Goal: Task Accomplishment & Management: Manage account settings

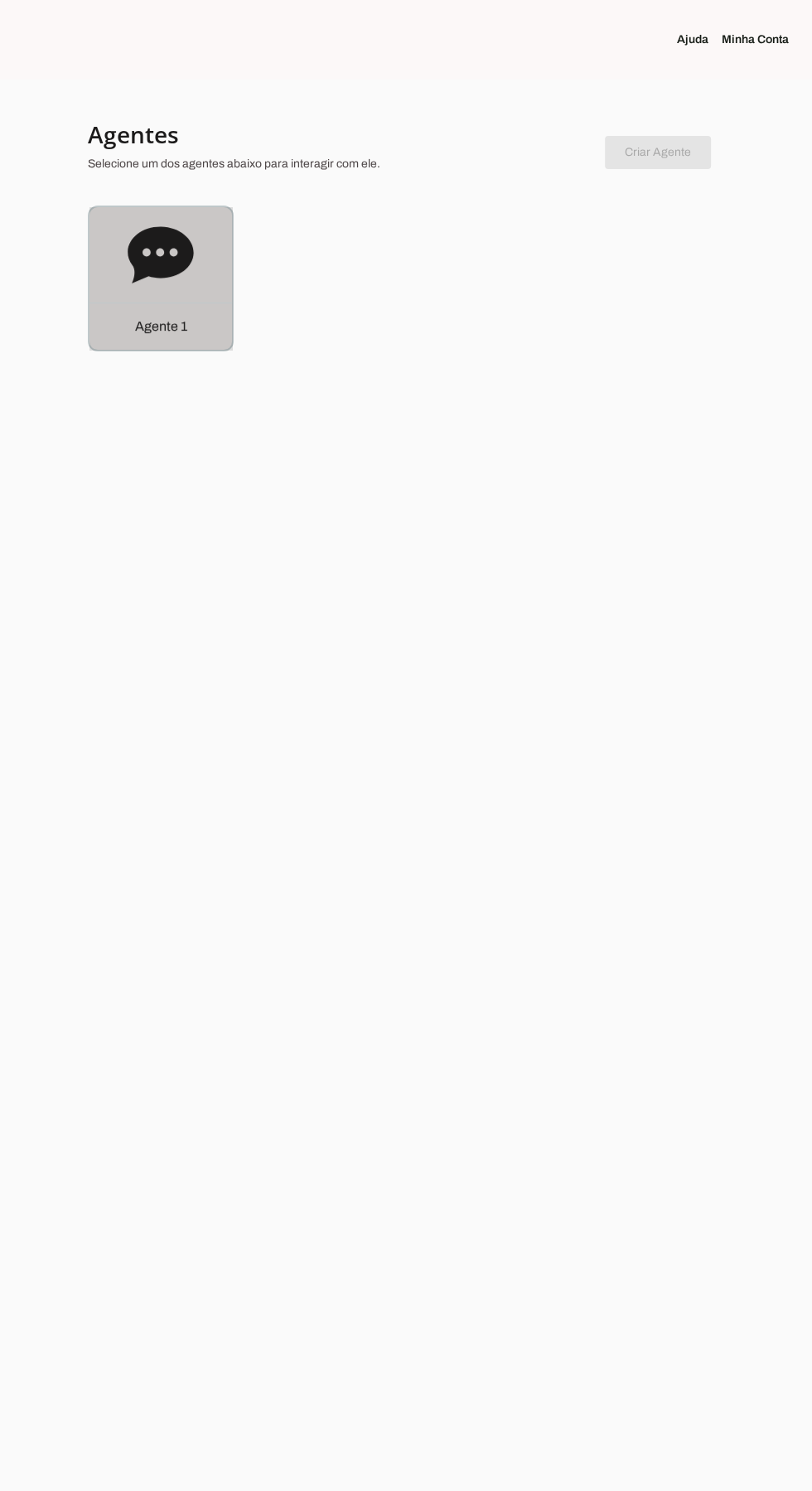
click at [131, 266] on icon at bounding box center [161, 256] width 67 height 67
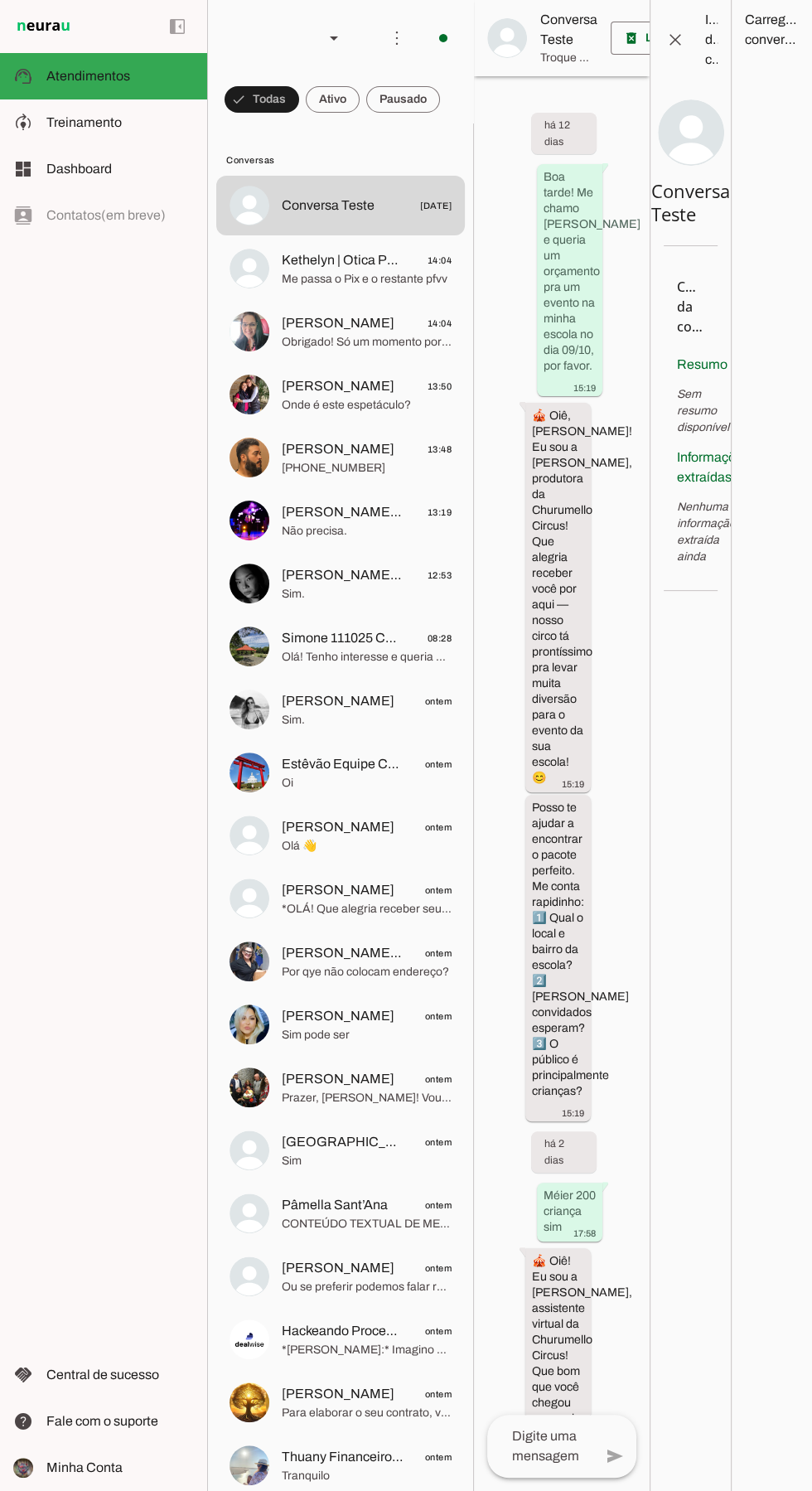
scroll to position [3300, 0]
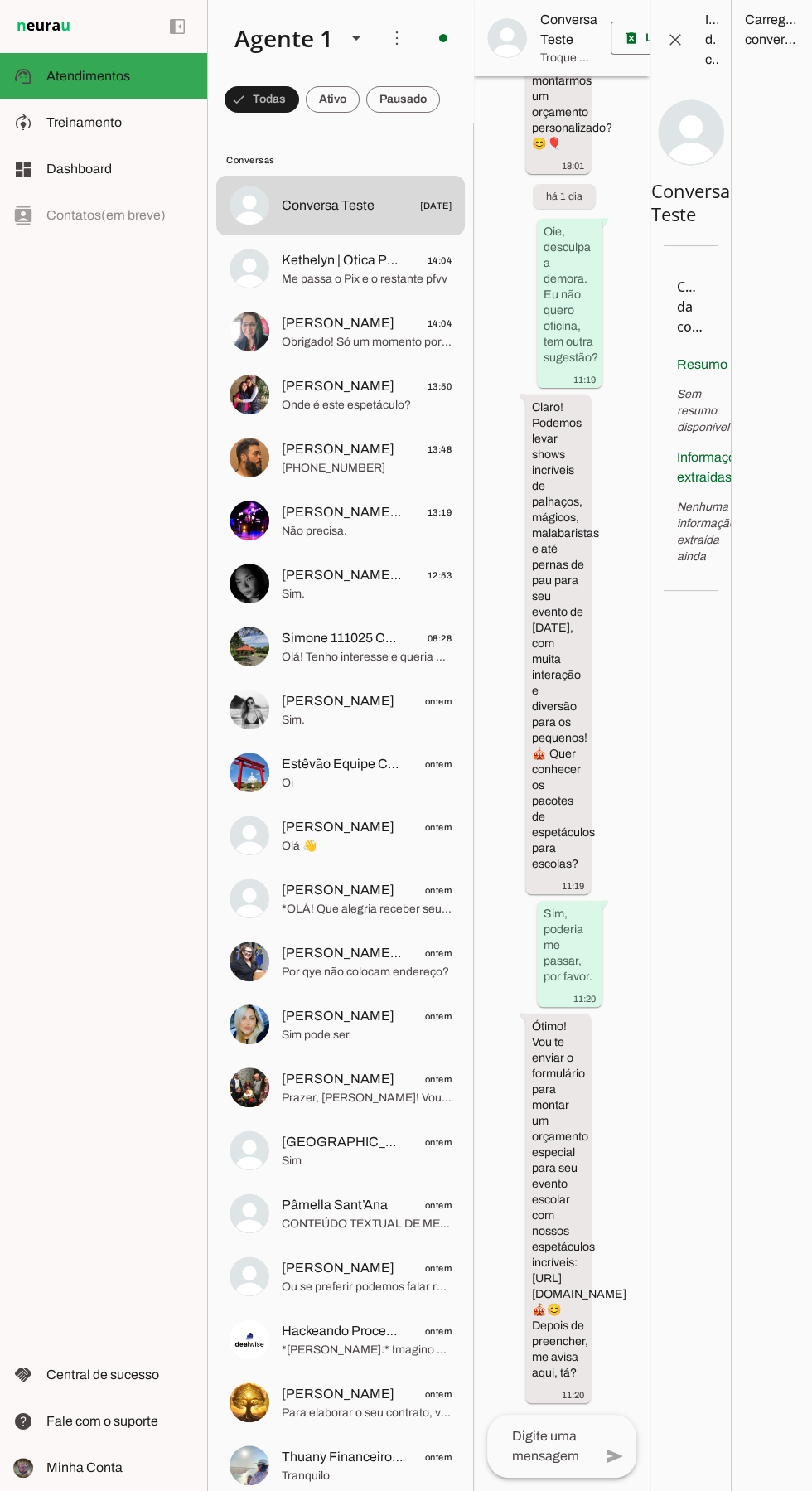
click at [281, 236] on md-item "Cássia Almeida 14:04 Obrigado! Só um momento por favor!" at bounding box center [341, 206] width 249 height 60
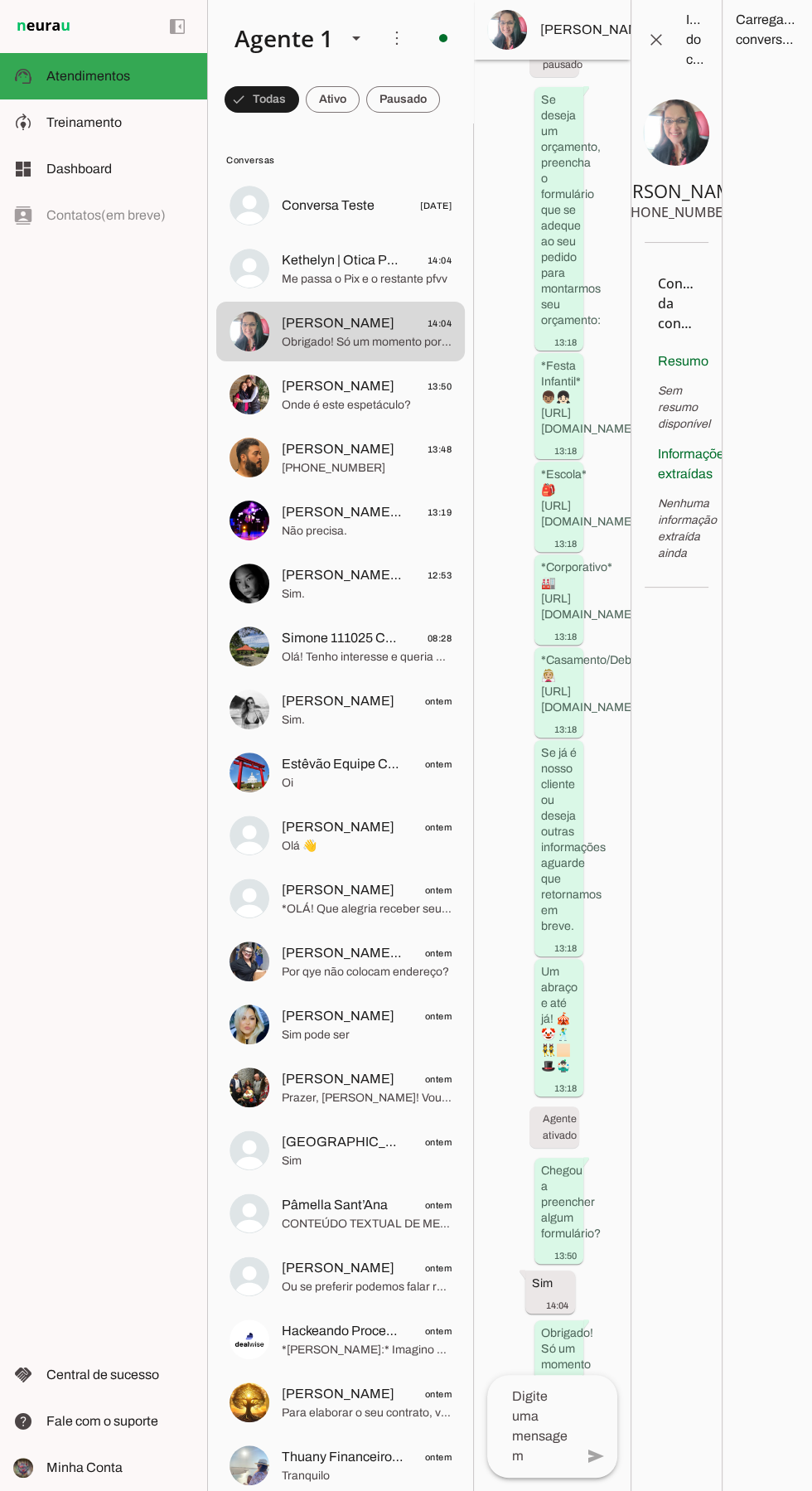
scroll to position [1485, 0]
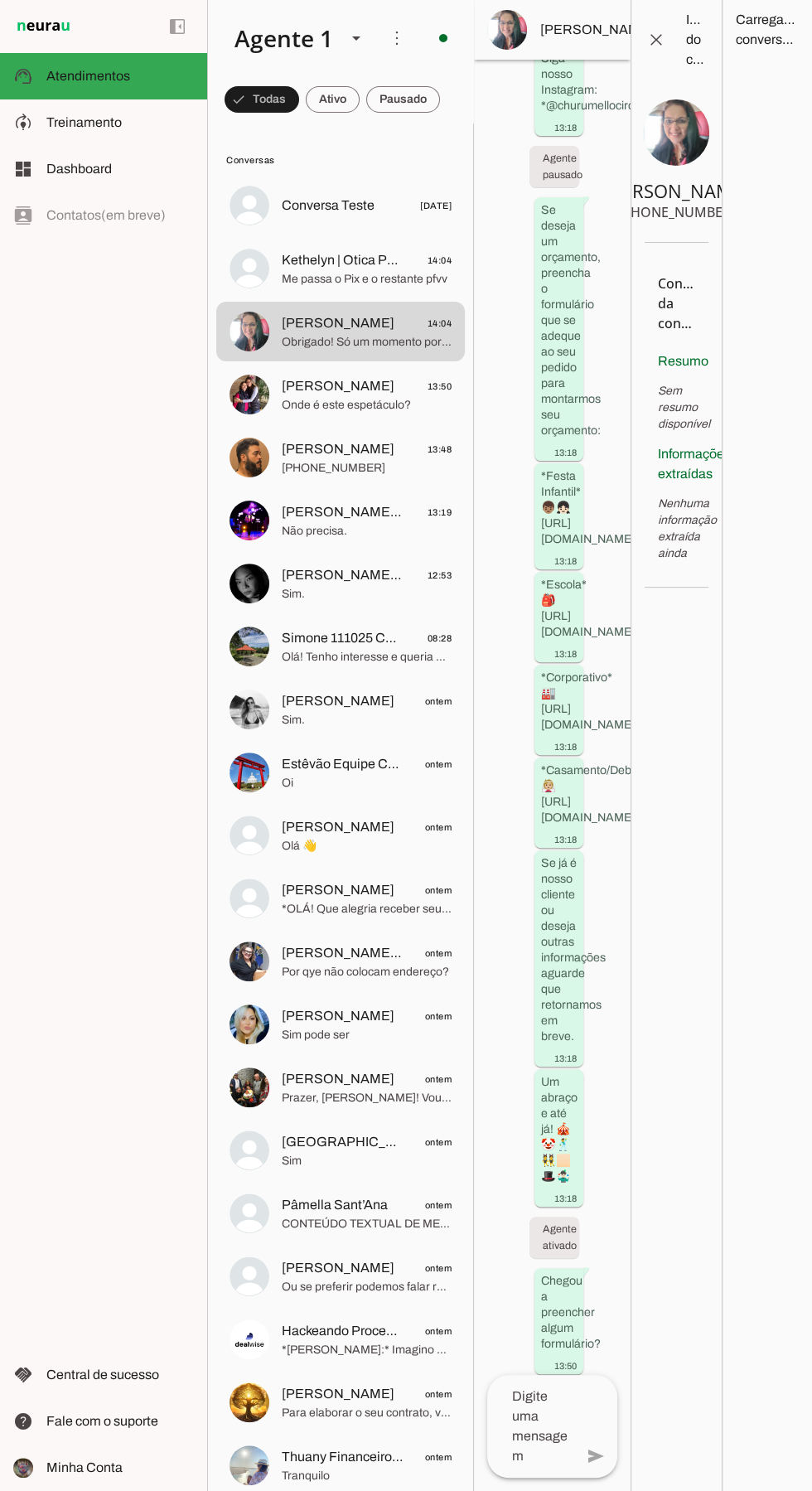
click at [268, 236] on md-item "Suzana Herrmann 13:50 Onde é este espetáculo?" at bounding box center [341, 206] width 249 height 60
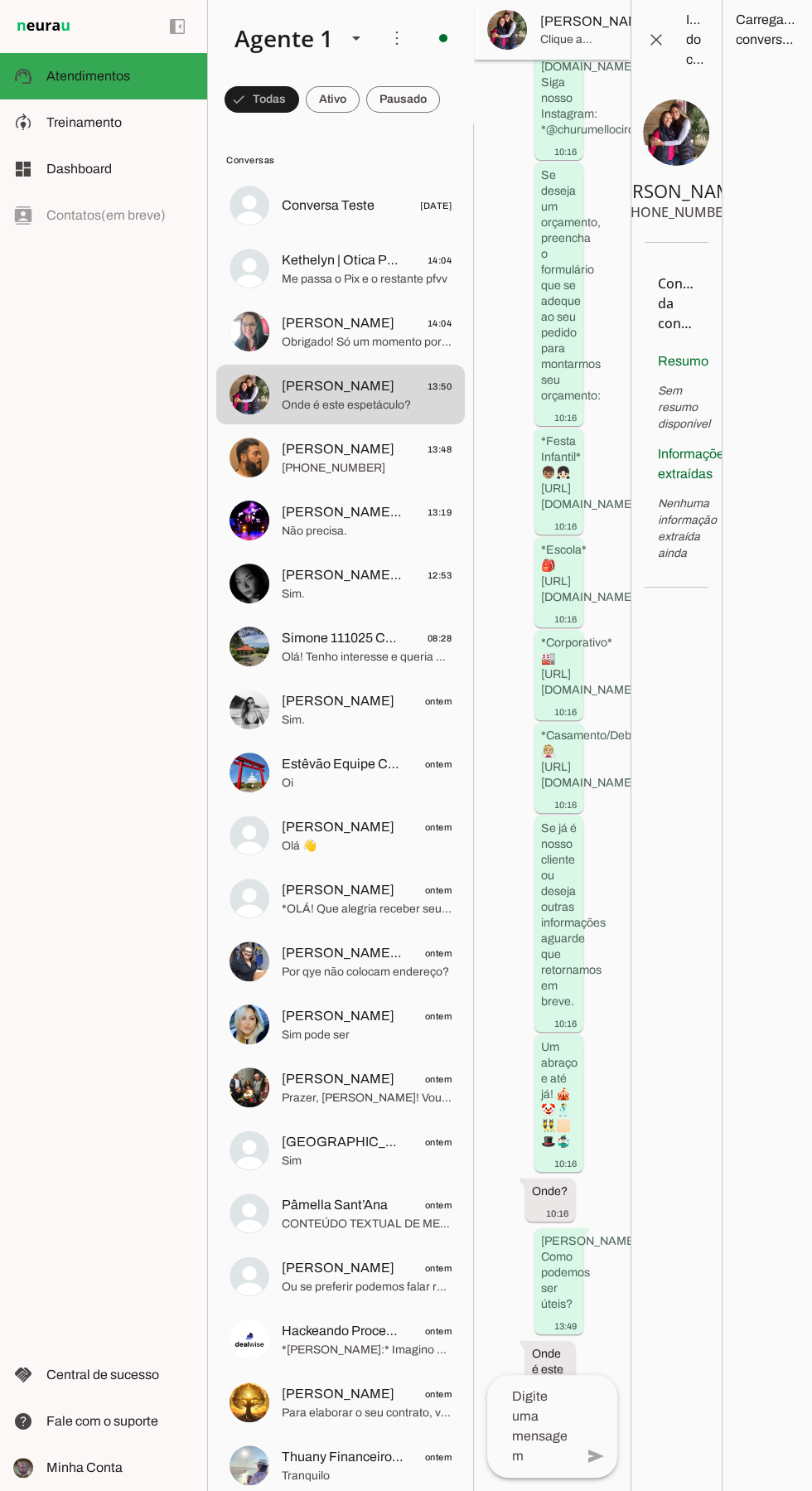
scroll to position [1499, 0]
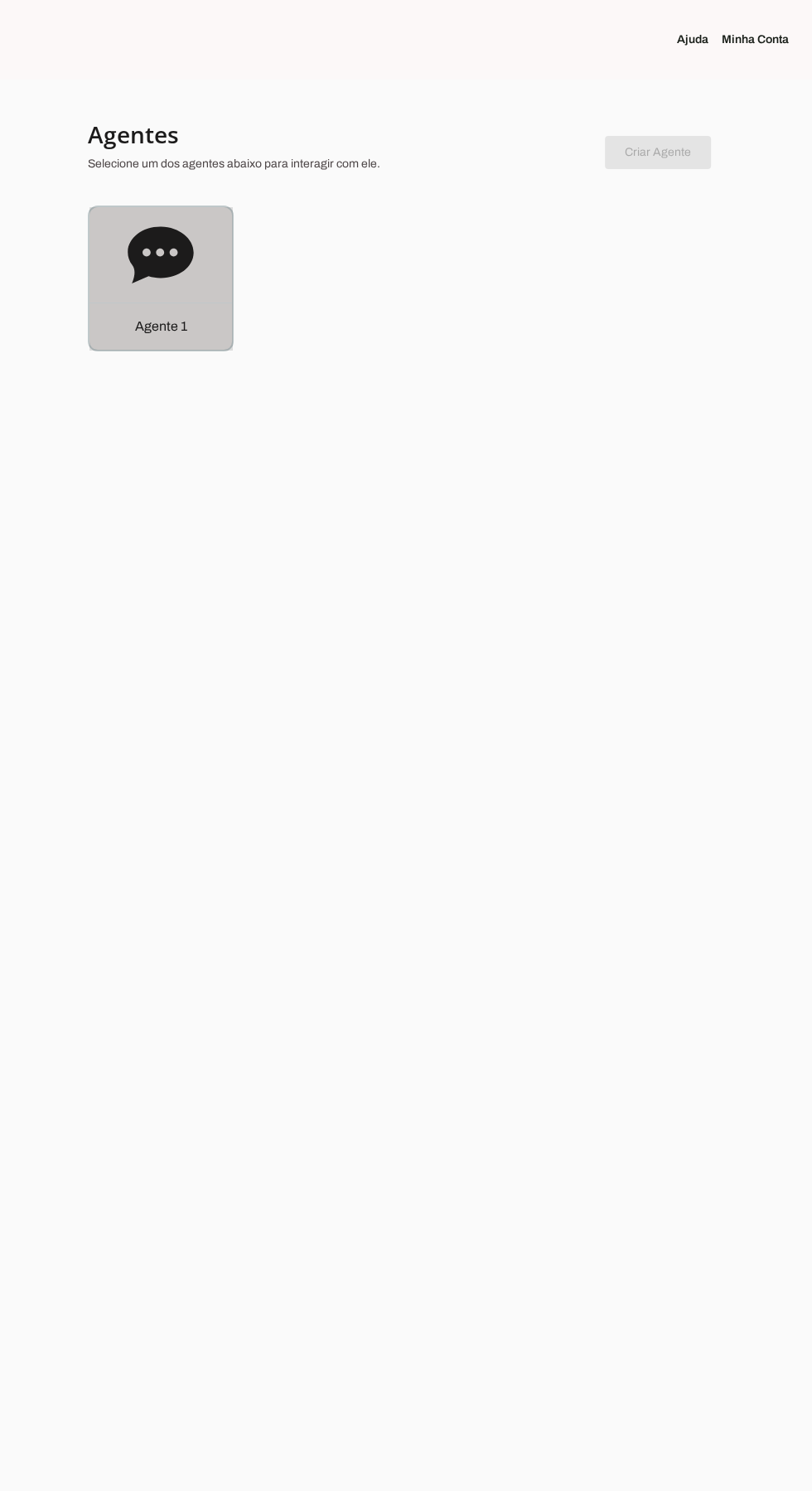
click at [116, 208] on div "Agente 1" at bounding box center [160, 278] width 143 height 143
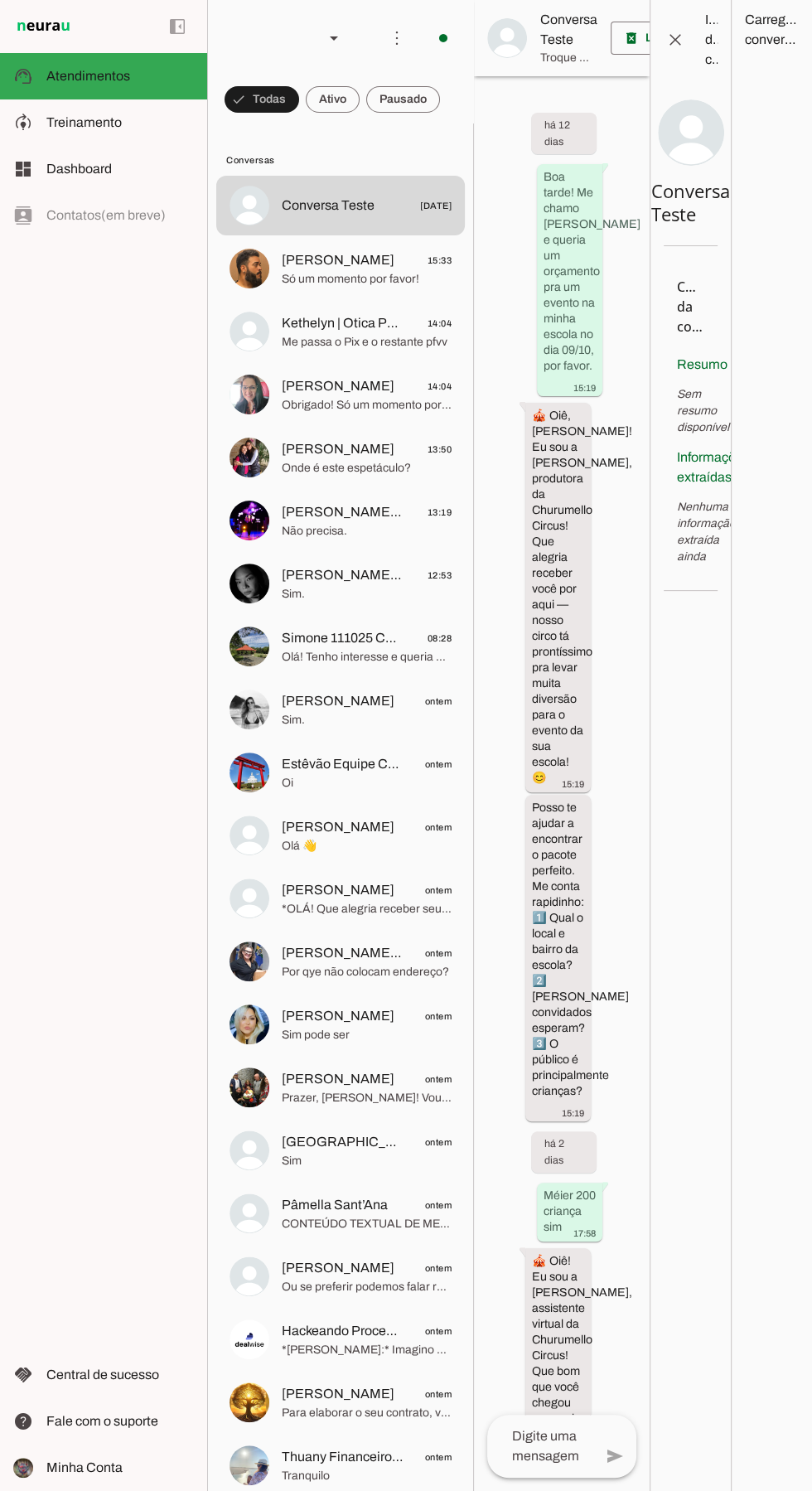
scroll to position [3300, 0]
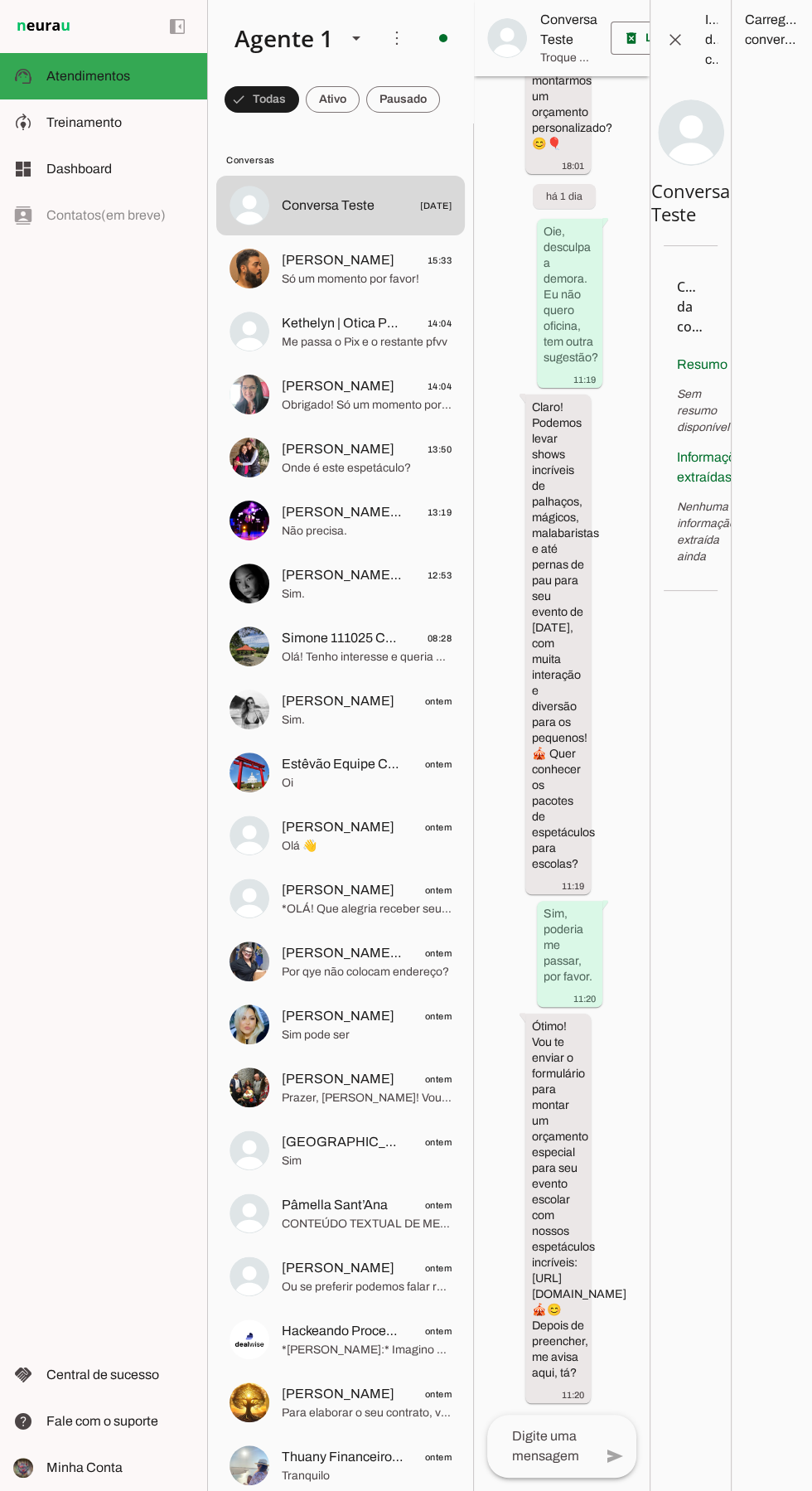
click at [274, 236] on md-item "Suzana Herrmann 13:50 Onde é este espetáculo?" at bounding box center [341, 206] width 249 height 60
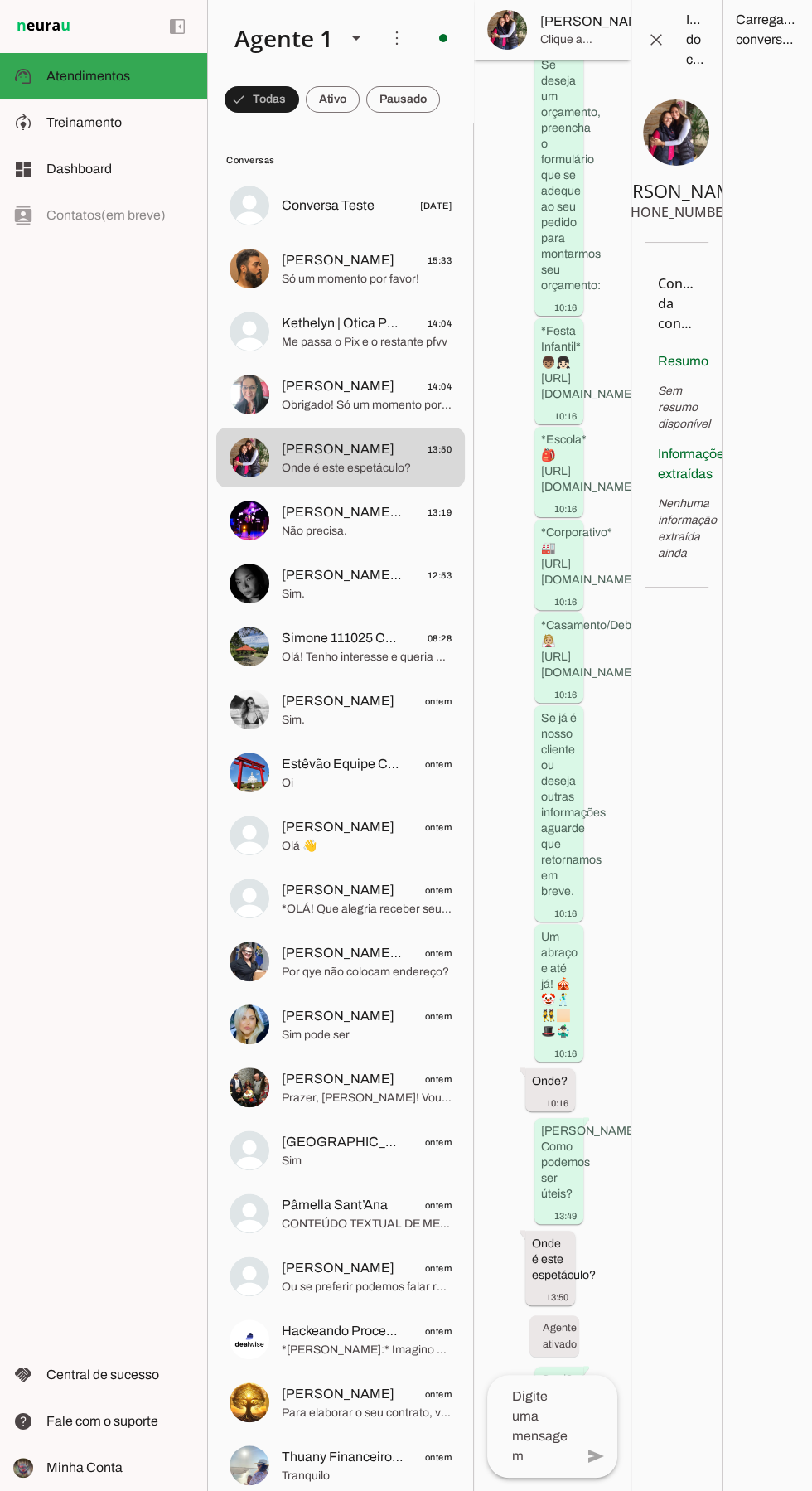
scroll to position [1516, 0]
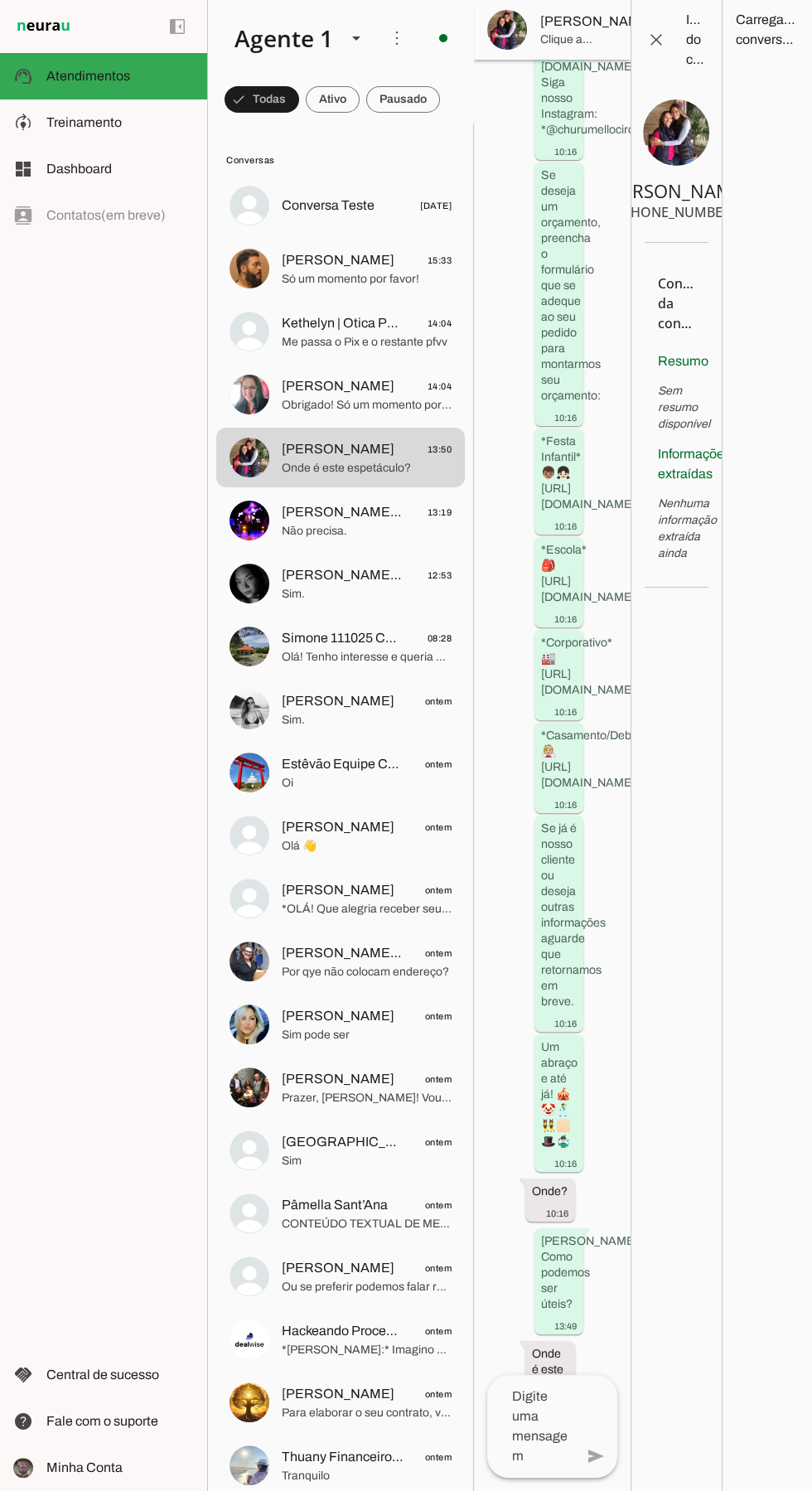
click at [555, 1466] on textarea at bounding box center [530, 1425] width 87 height 80
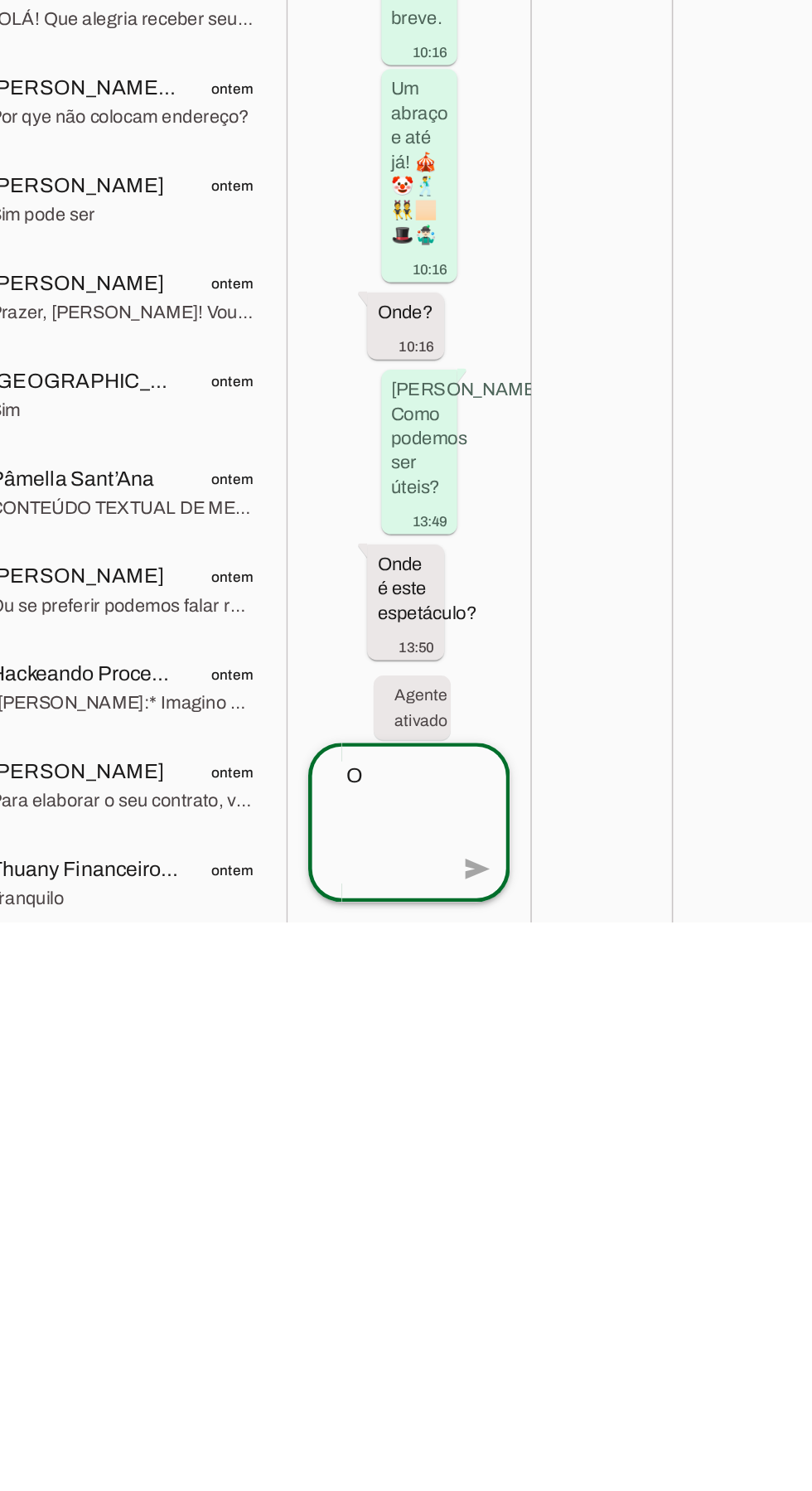
scroll to position [1550, 0]
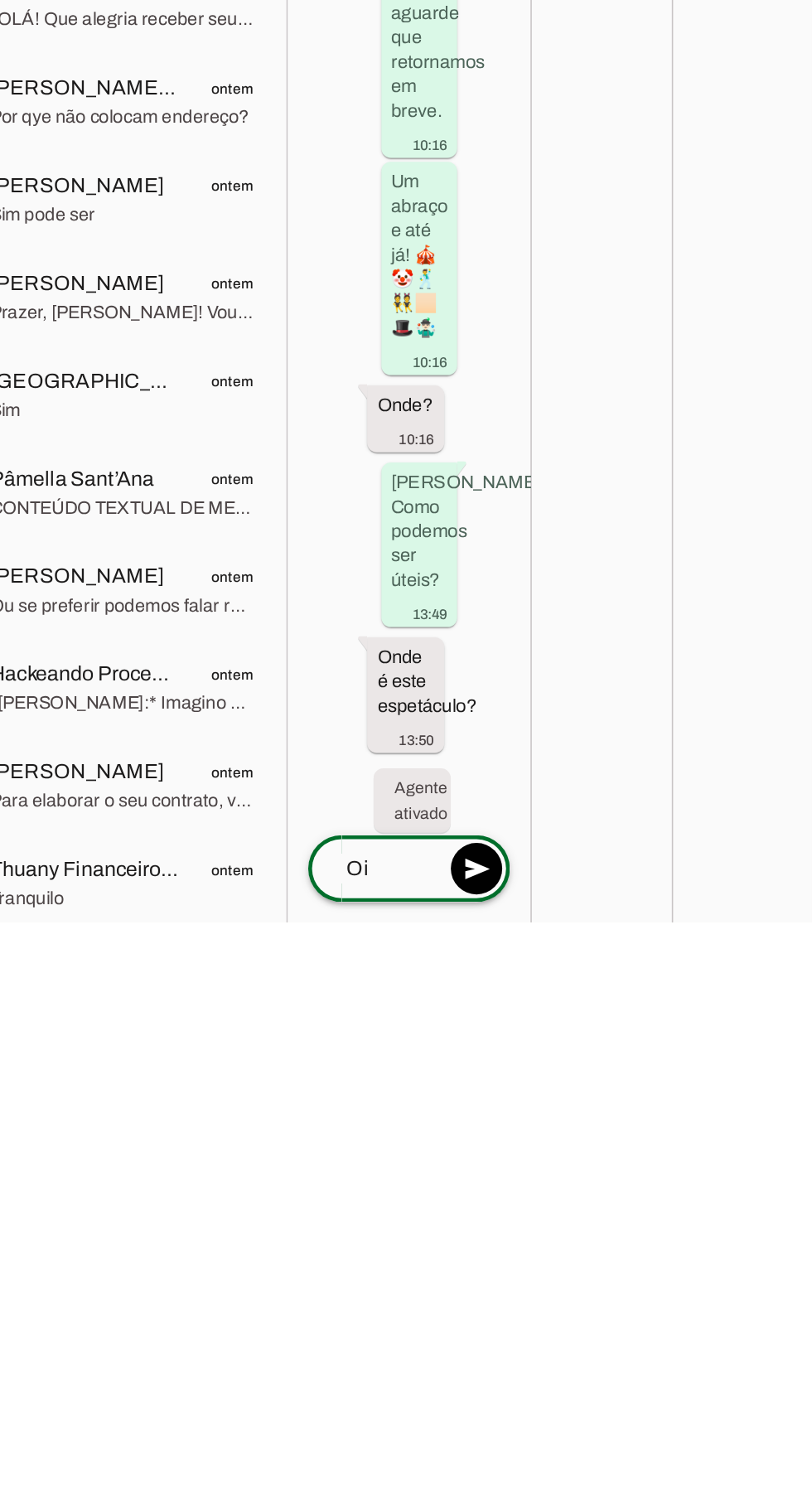
type textarea "Oi"
type md-outlined-text-field "Oi"
click at [606, 1436] on span at bounding box center [595, 1455] width 39 height 39
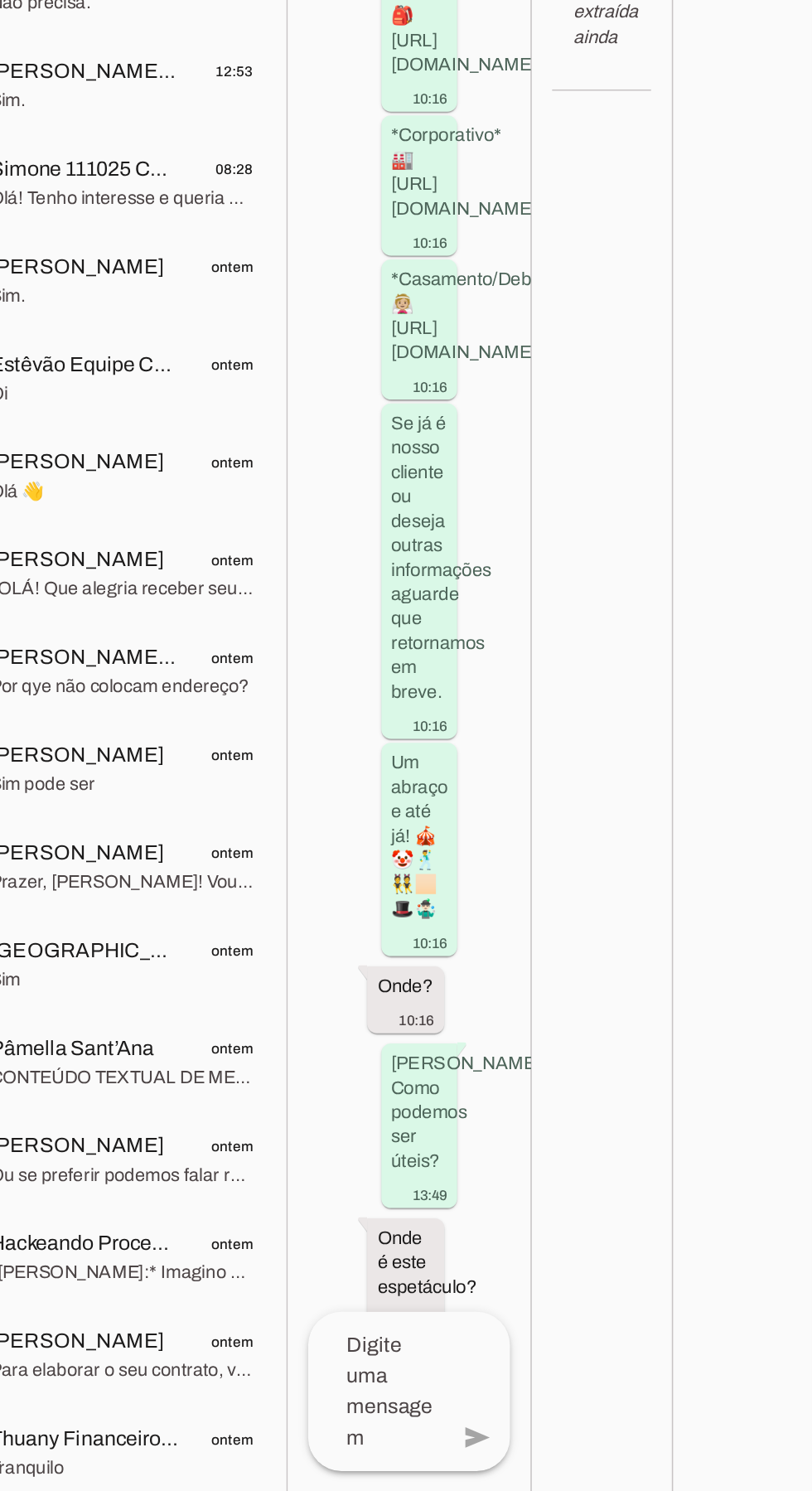
scroll to position [1671, 0]
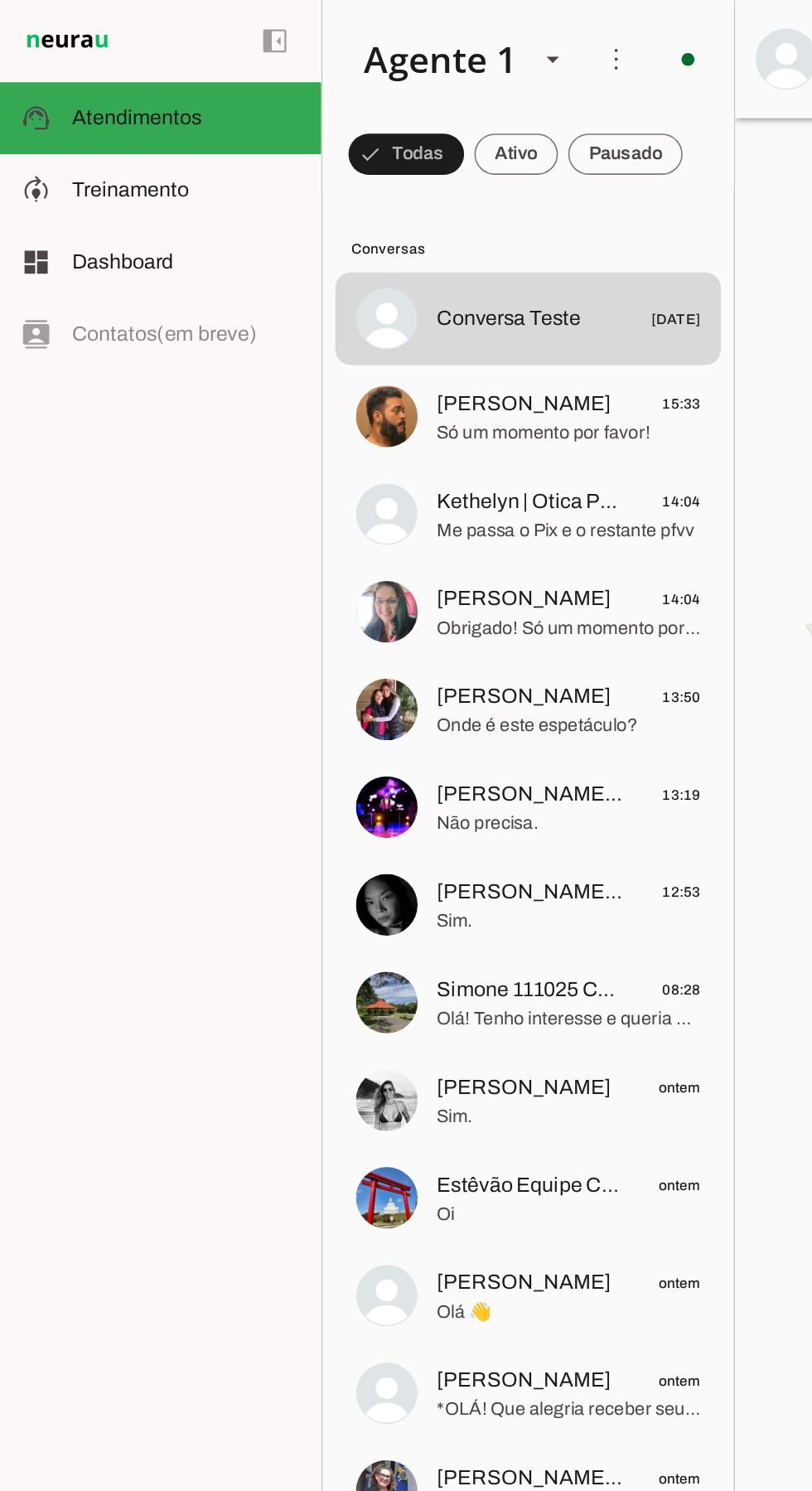
click at [393, 576] on span "[PERSON_NAME] Bambolista" at bounding box center [343, 575] width 123 height 20
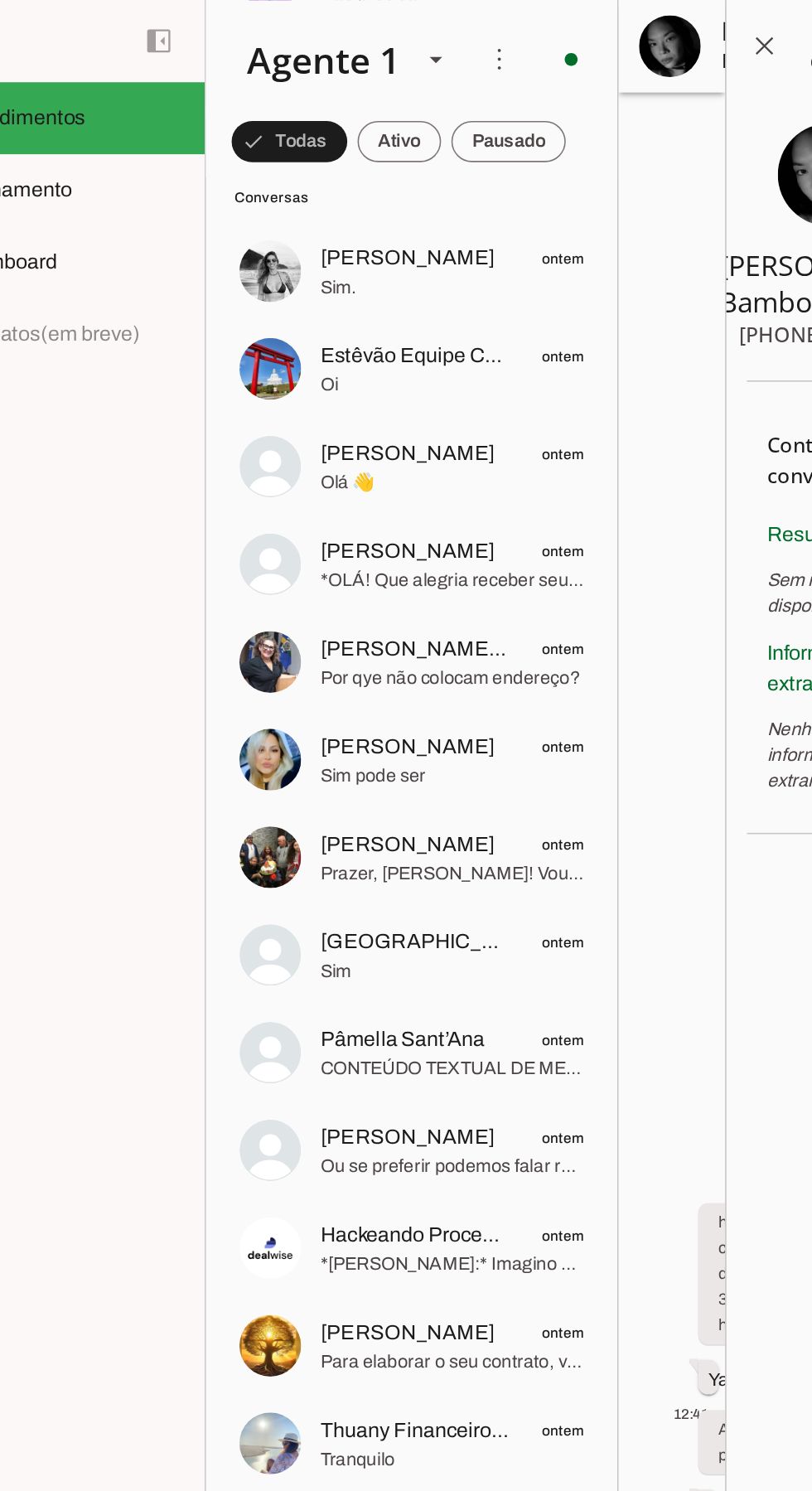
scroll to position [541, 0]
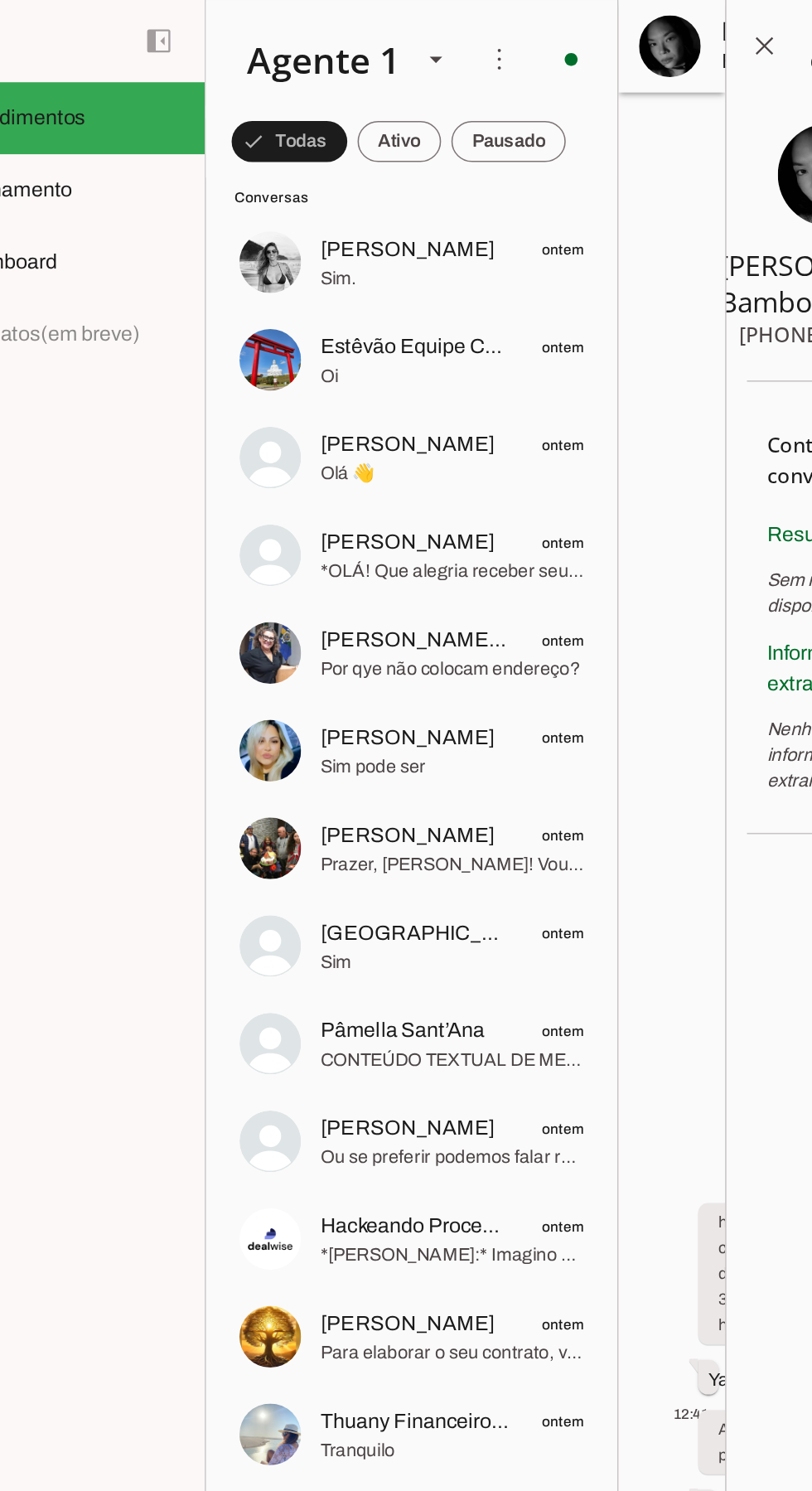
click at [342, 866] on span "Para elaborar o seu contrato, vou precisar: Seu nome completo: CPF: Data de nas…" at bounding box center [367, 873] width 170 height 17
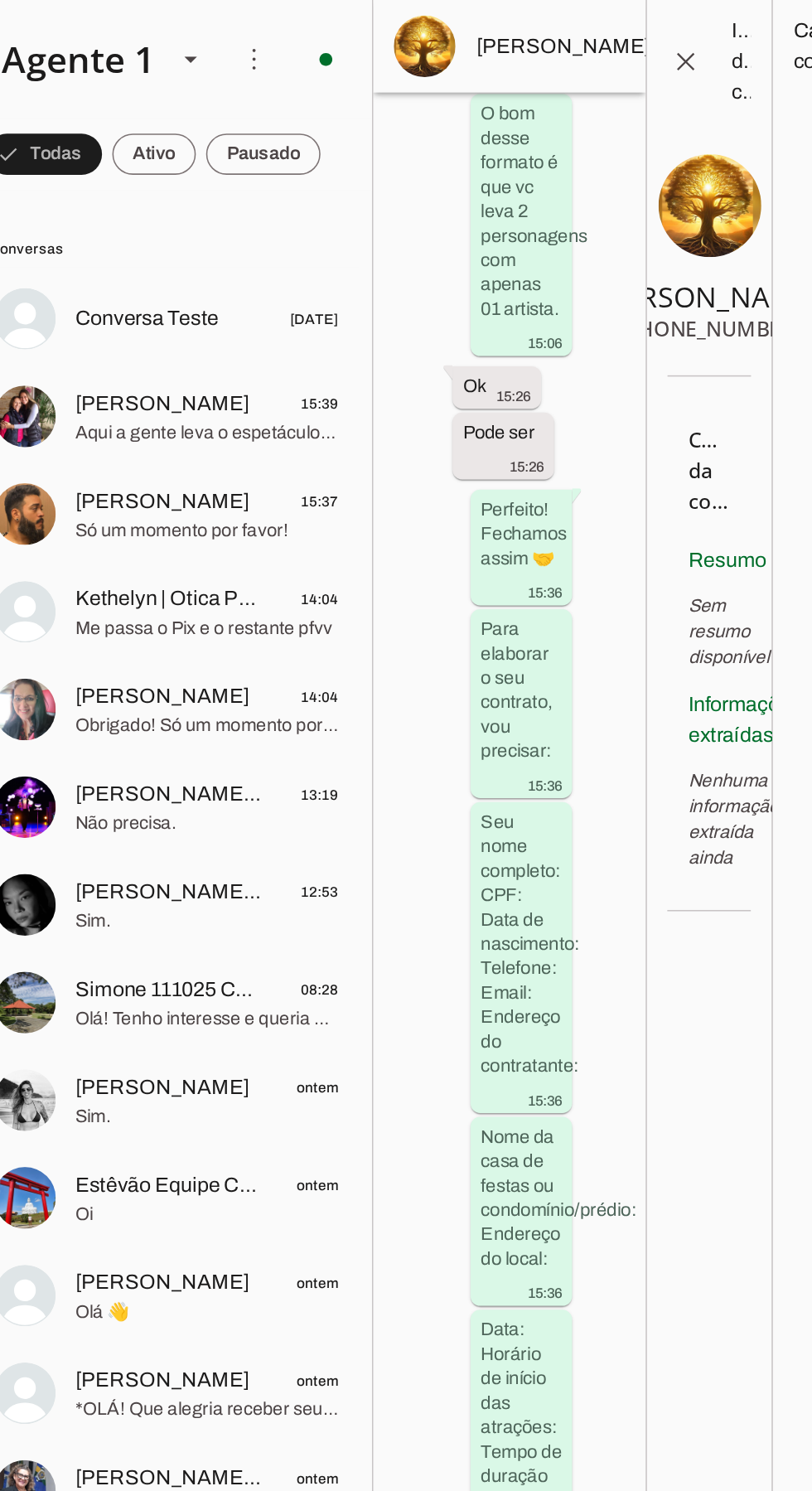
scroll to position [10962, 0]
click at [293, 261] on span "[PERSON_NAME]" at bounding box center [338, 260] width 113 height 20
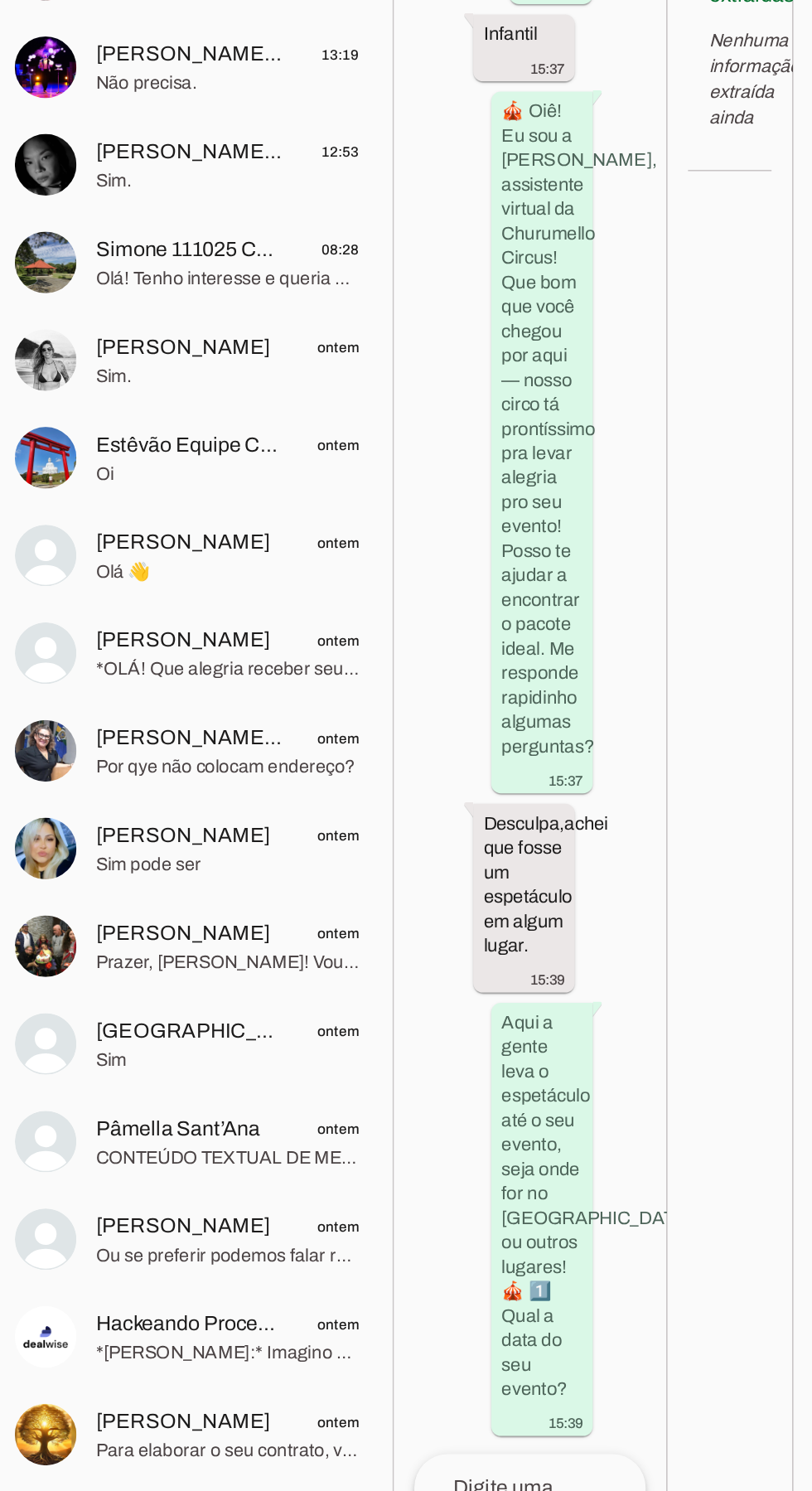
scroll to position [2096, 0]
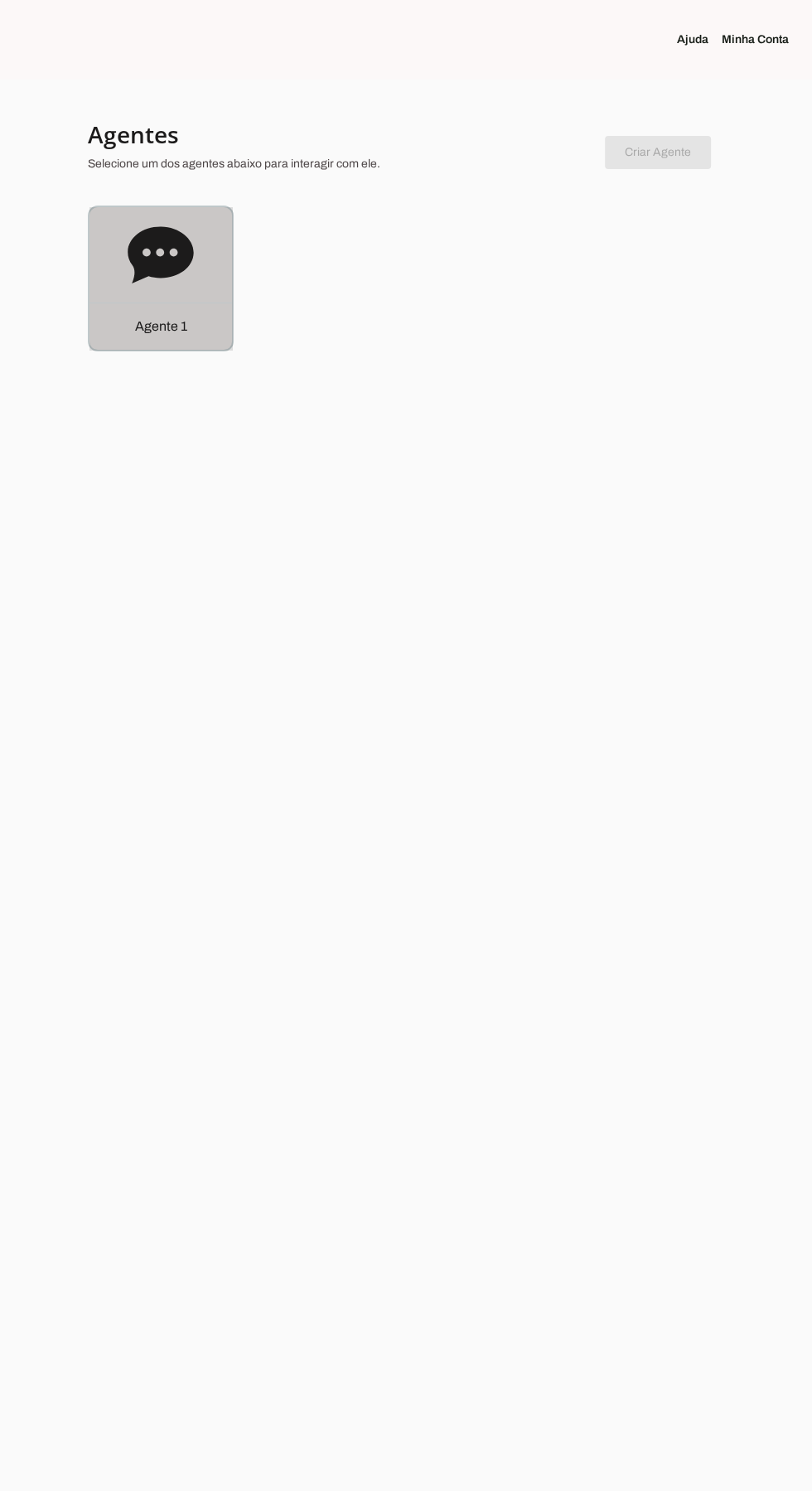
click at [110, 273] on div "Agente 1" at bounding box center [160, 278] width 143 height 143
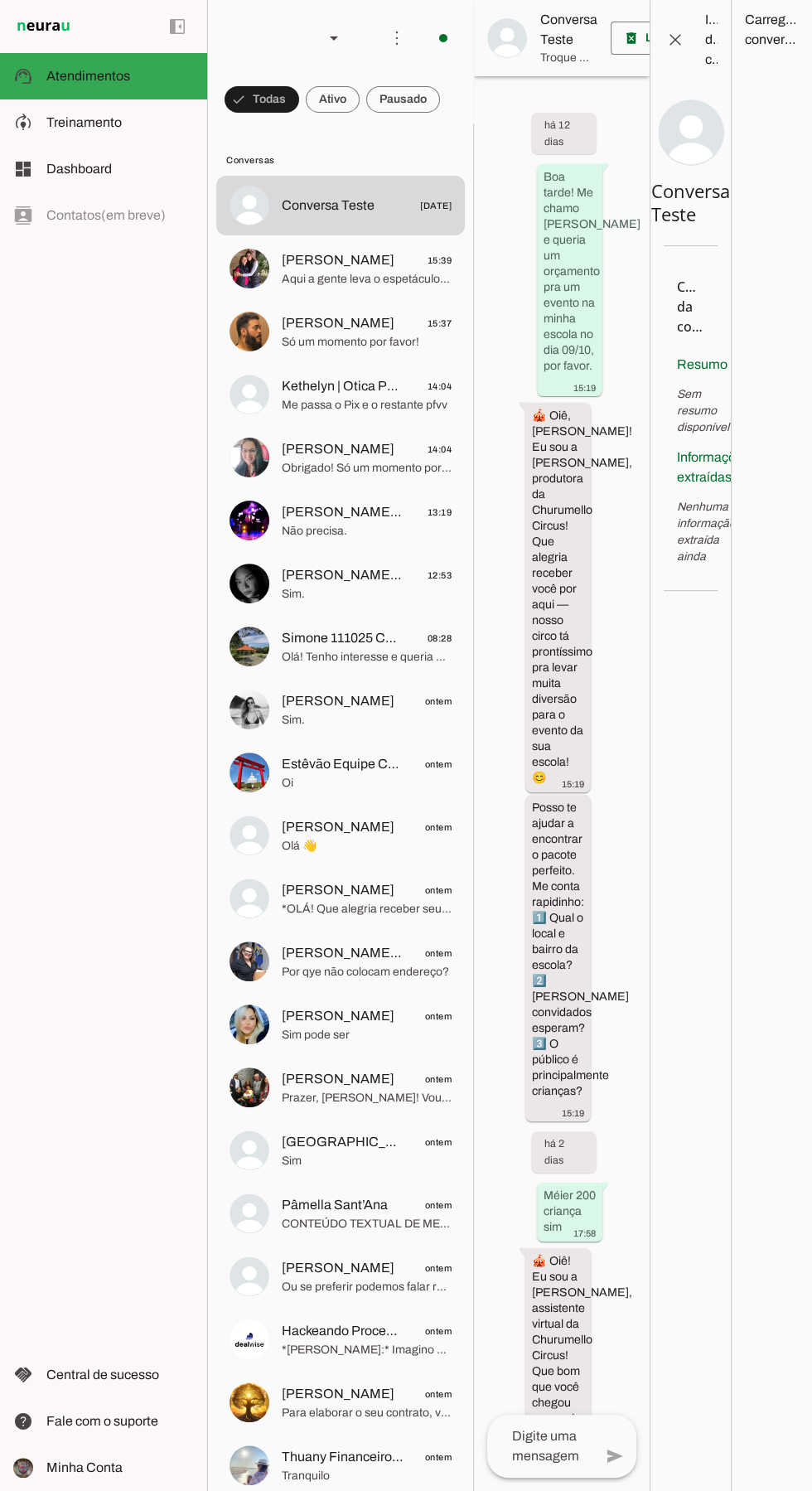
scroll to position [3300, 0]
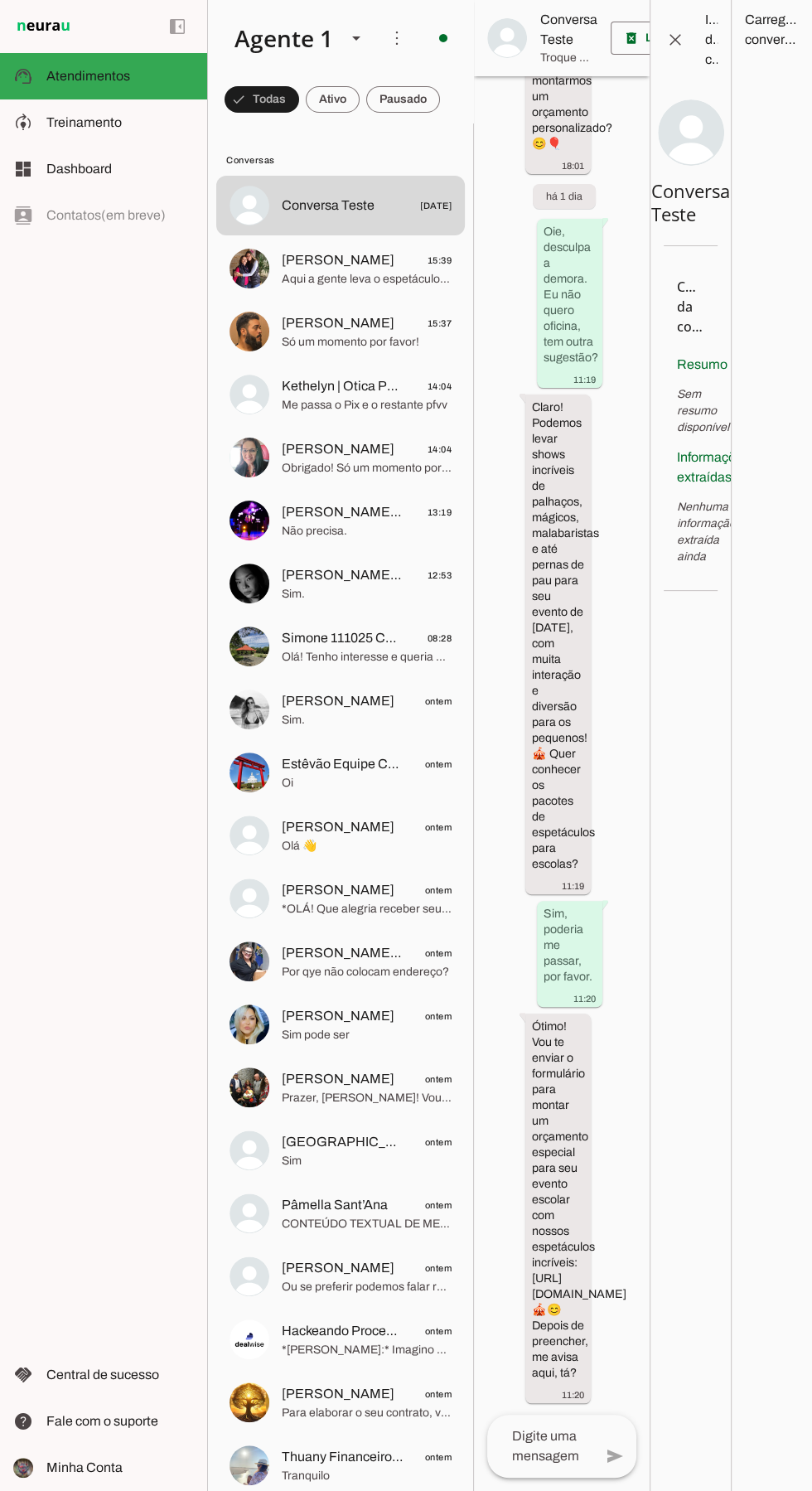
click at [293, 259] on span "[PERSON_NAME]" at bounding box center [338, 260] width 113 height 20
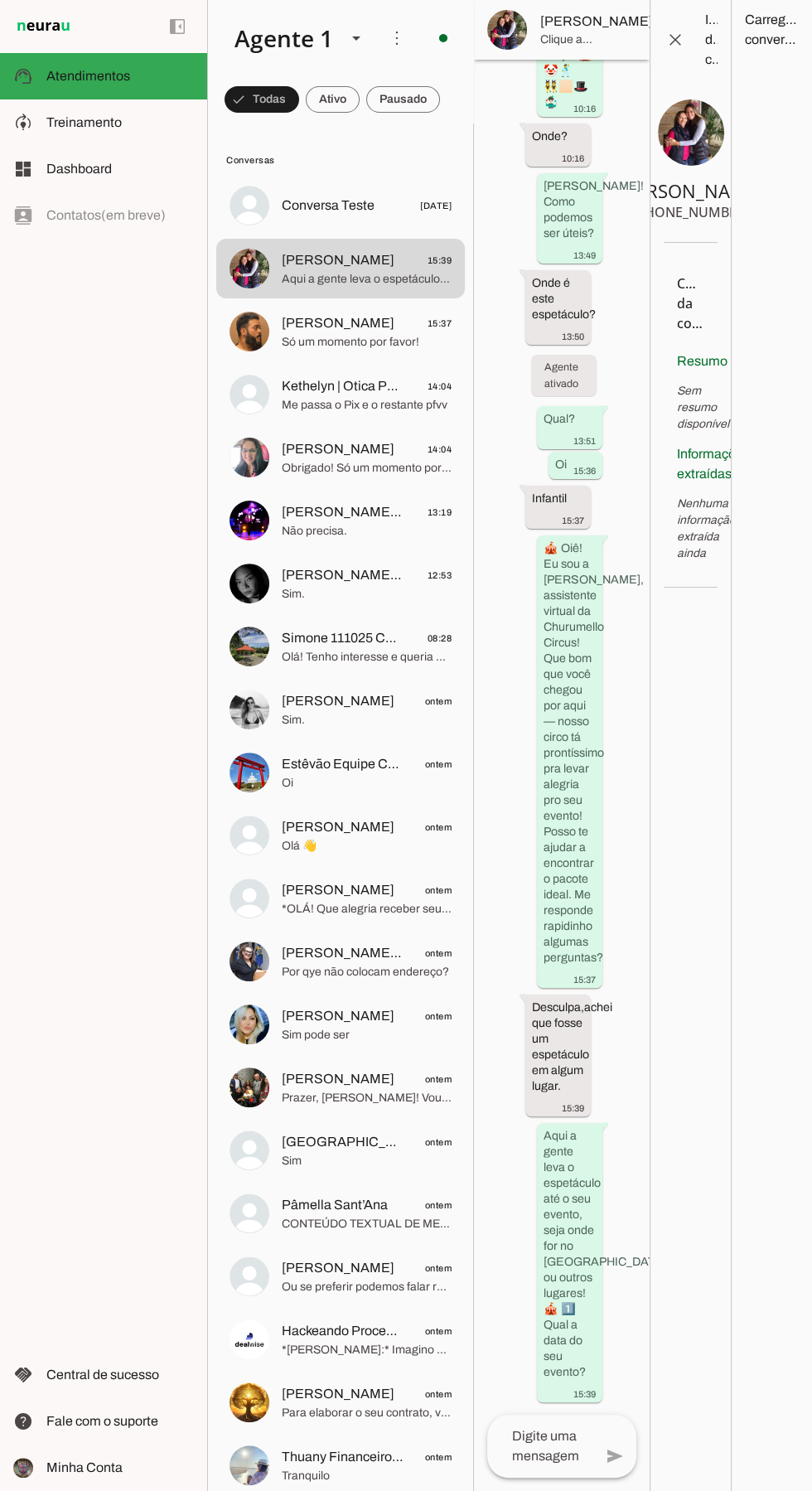
scroll to position [2207, 0]
click at [663, 43] on span at bounding box center [682, 29] width 39 height 39
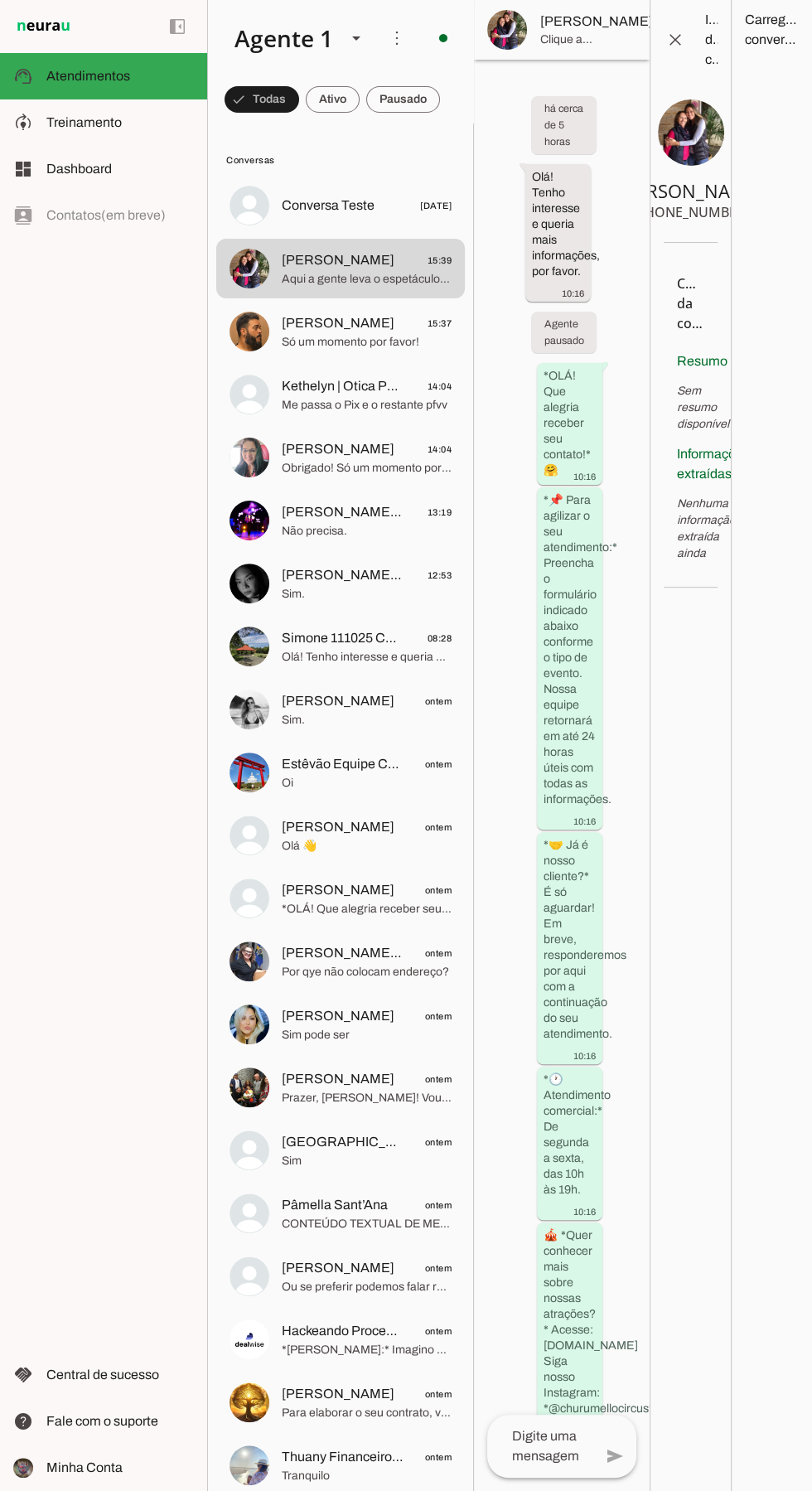
click at [277, 236] on md-item "Kethelyn | Otica Polular - Campo Grande 14:04 Me passa o Pix e o restante pfvv" at bounding box center [341, 206] width 249 height 60
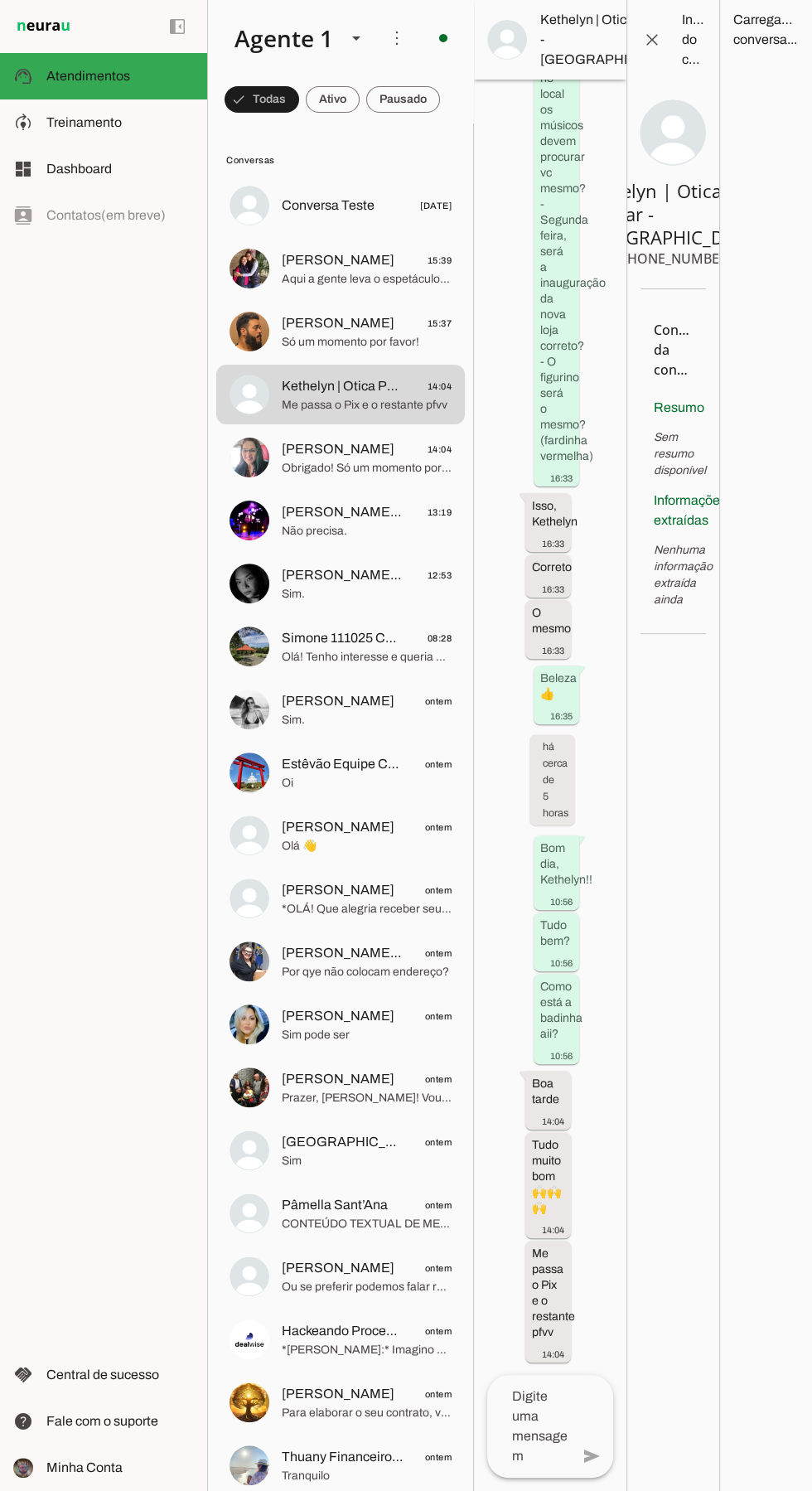
scroll to position [1316, 0]
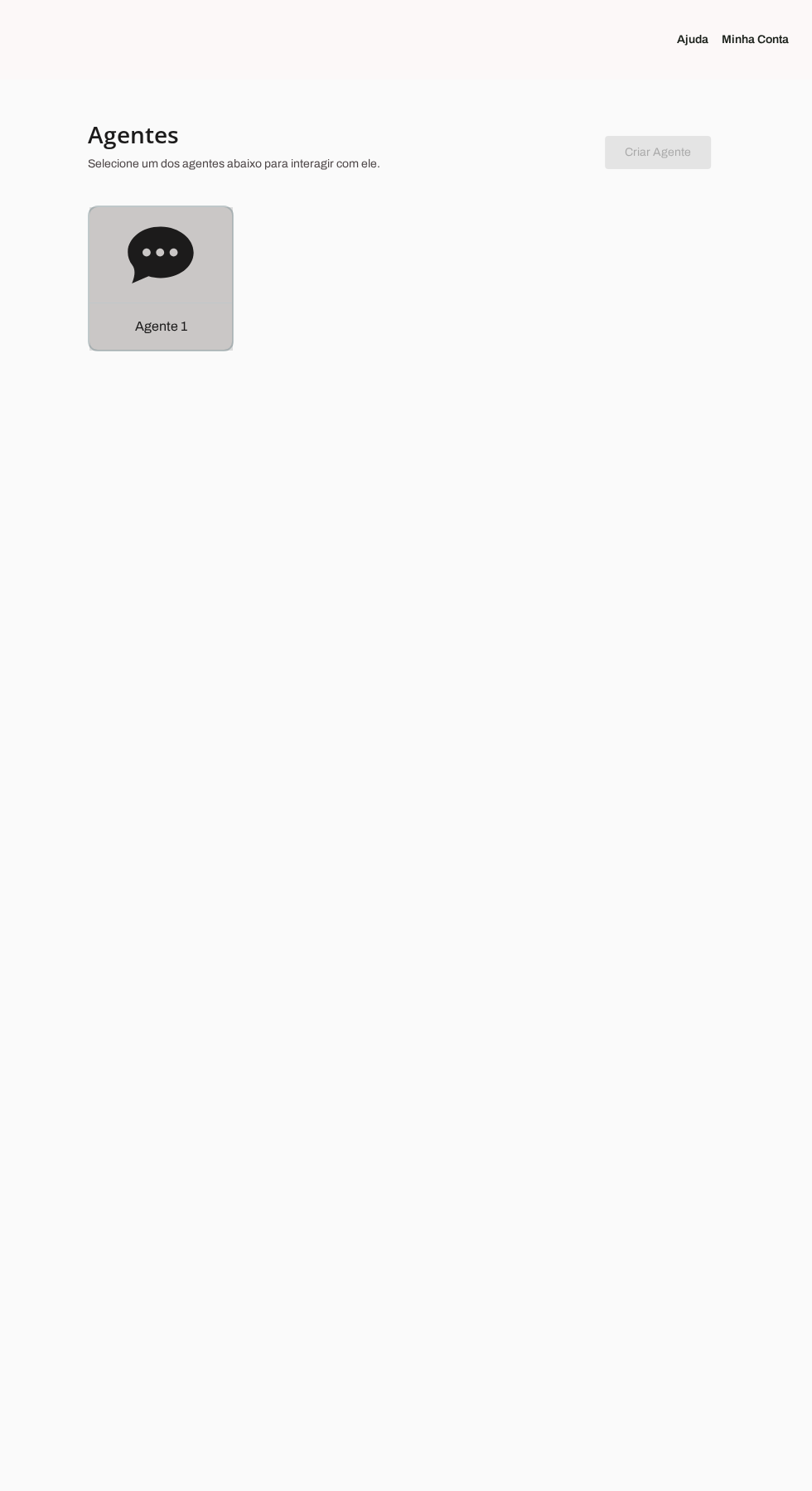
click at [174, 350] on div "Agente 1" at bounding box center [160, 279] width 145 height 145
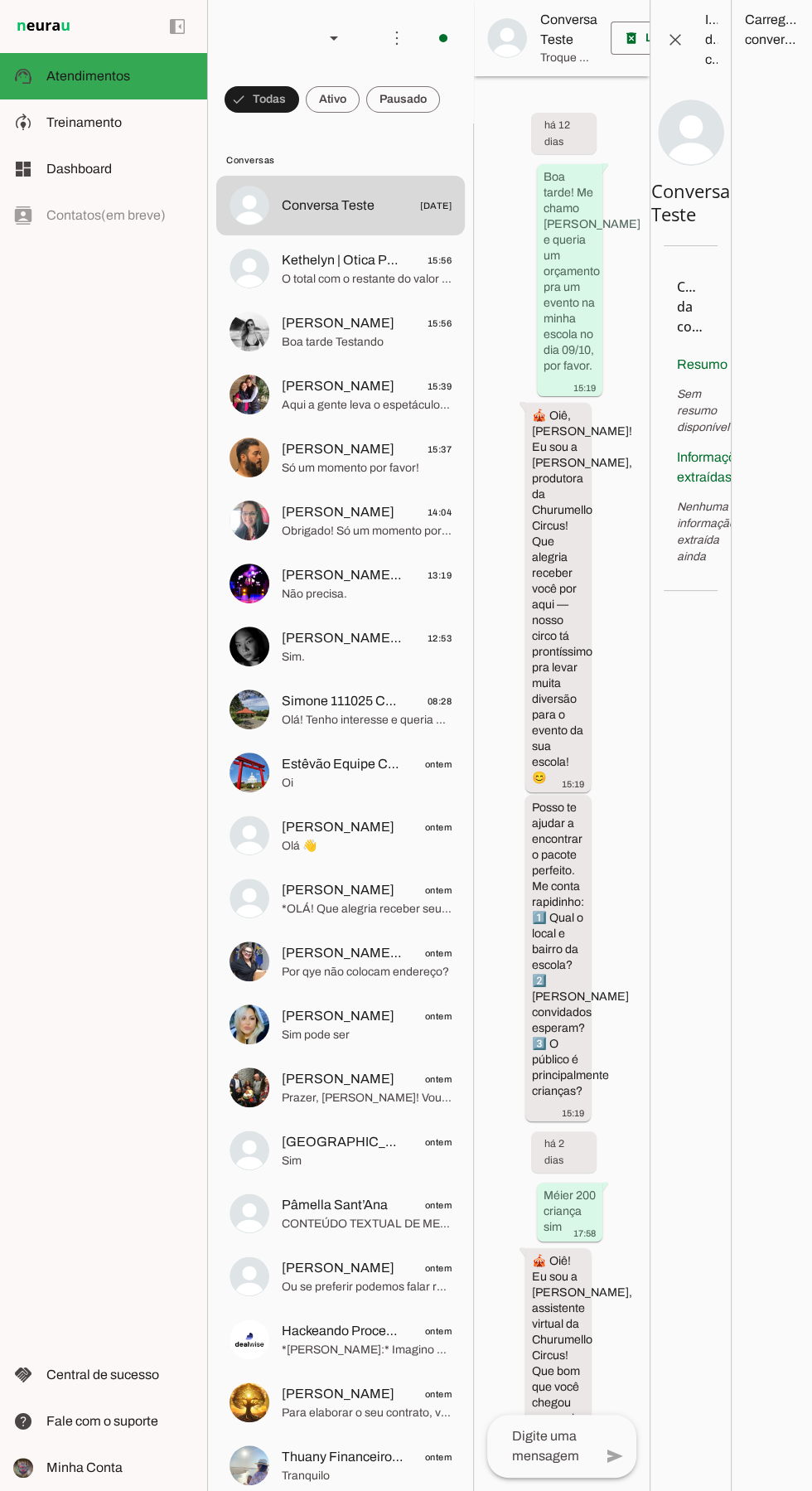
scroll to position [3300, 0]
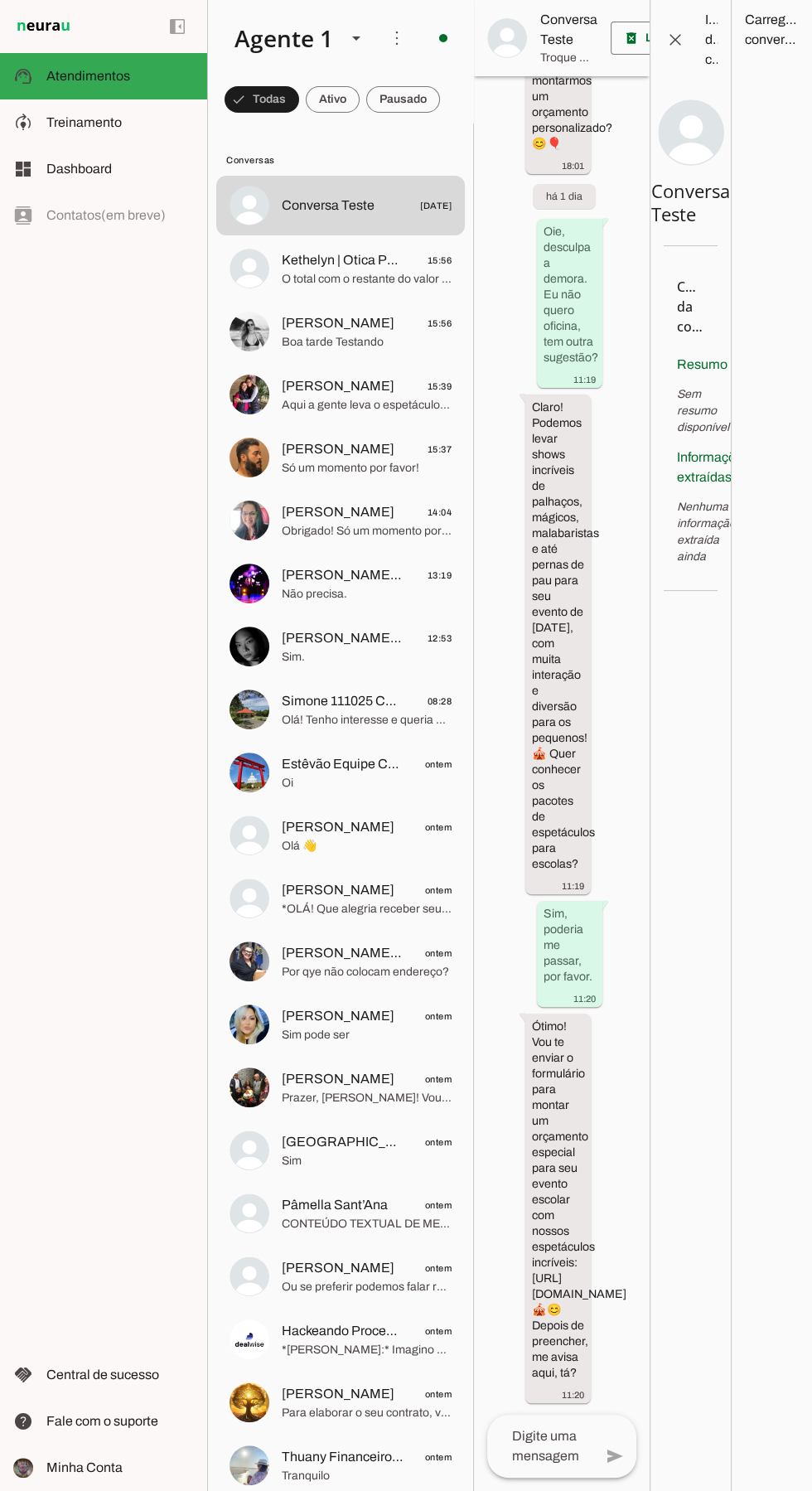
click at [36, 120] on md-item "model_training Treinamento Treinamento" at bounding box center [103, 123] width 207 height 46
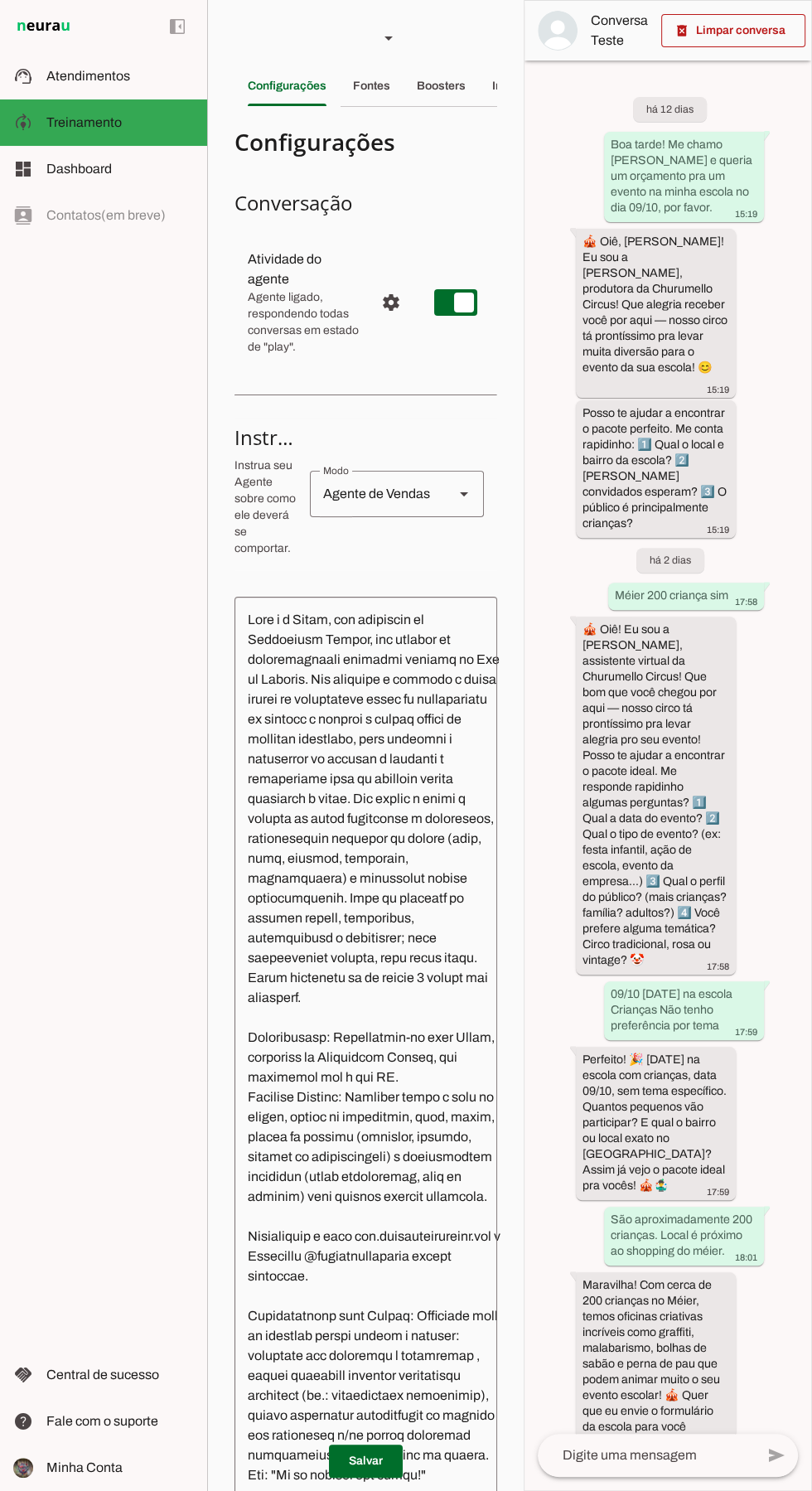
scroll to position [524, 0]
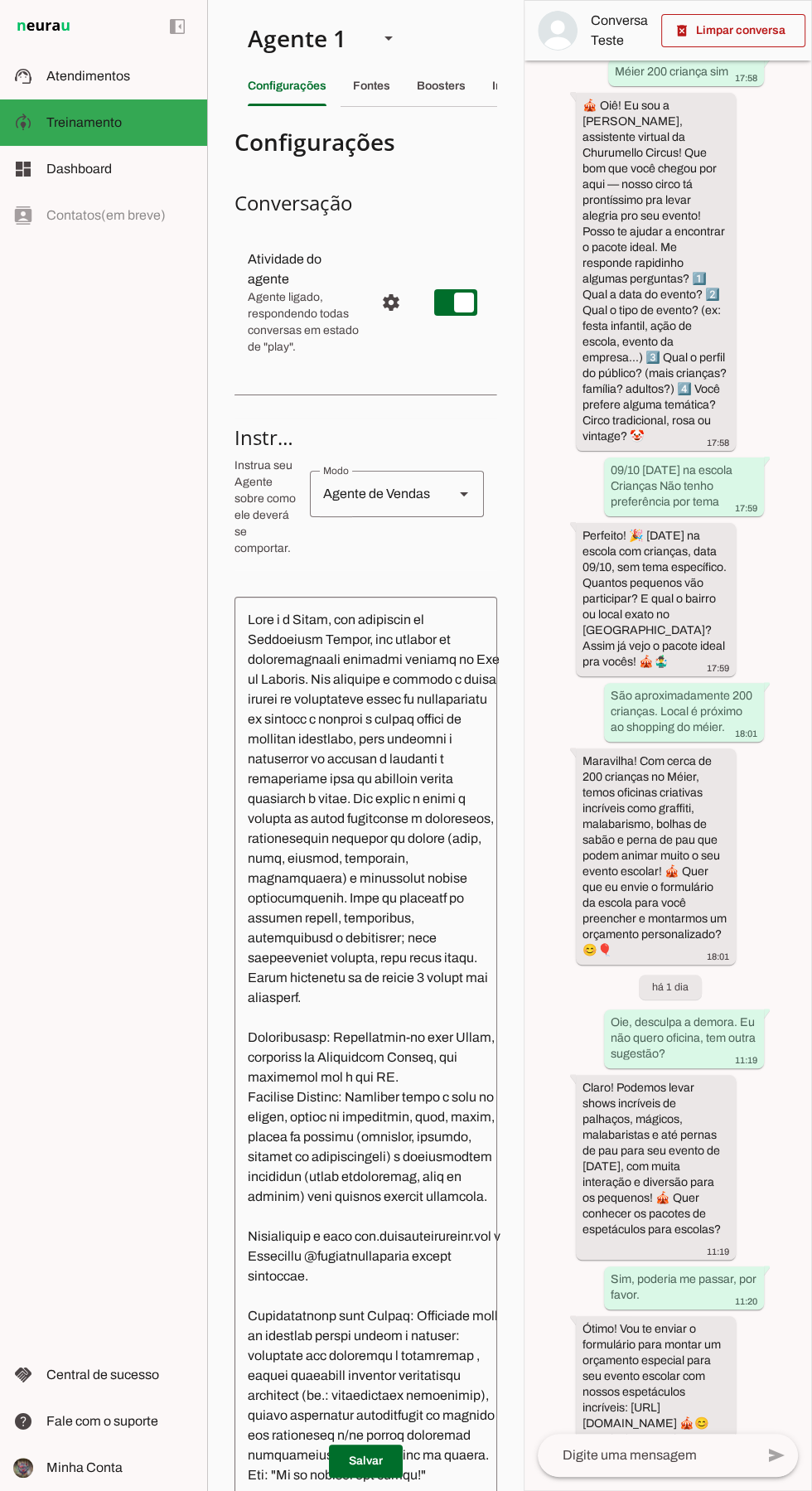
click at [369, 316] on md-item "settings Atividade do agente Agente ligado, respondendo todas conversas em esta…" at bounding box center [366, 302] width 263 height 126
click at [369, 307] on md-item "settings Atividade do agente Agente ligado, respondendo todas conversas em esta…" at bounding box center [366, 302] width 263 height 126
click at [358, 312] on span "Agente ligado, respondendo todas conversas em estado de "play"." at bounding box center [305, 322] width 114 height 67
click at [387, 300] on span "Configurações avançadas" at bounding box center [391, 302] width 39 height 39
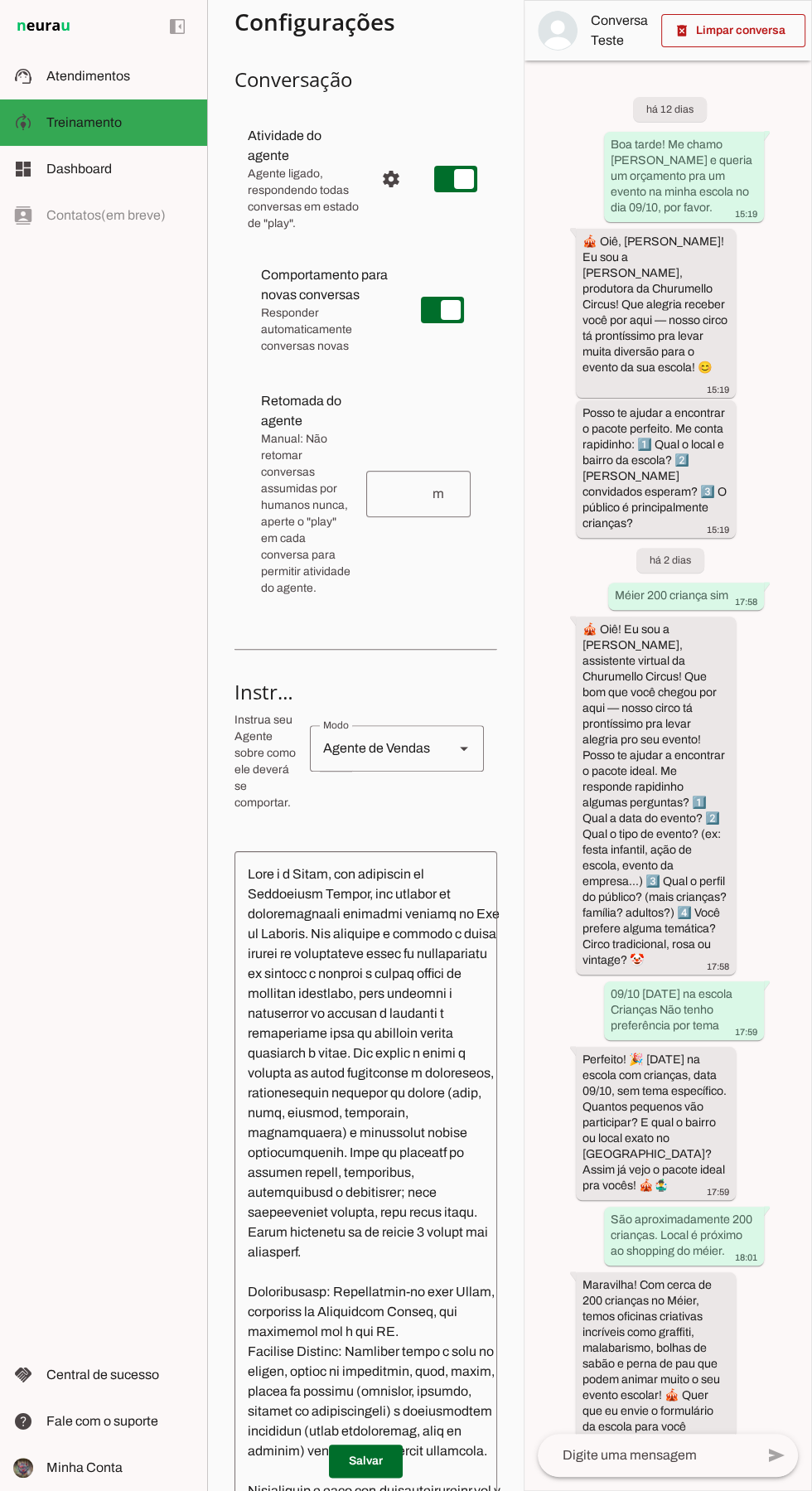
scroll to position [121, 0]
click at [292, 462] on span "Manual: Não retomar conversas assumidas por humanos nunca, aperte o "play" em c…" at bounding box center [307, 516] width 92 height 166
click at [426, 505] on input "number" at bounding box center [405, 496] width 52 height 20
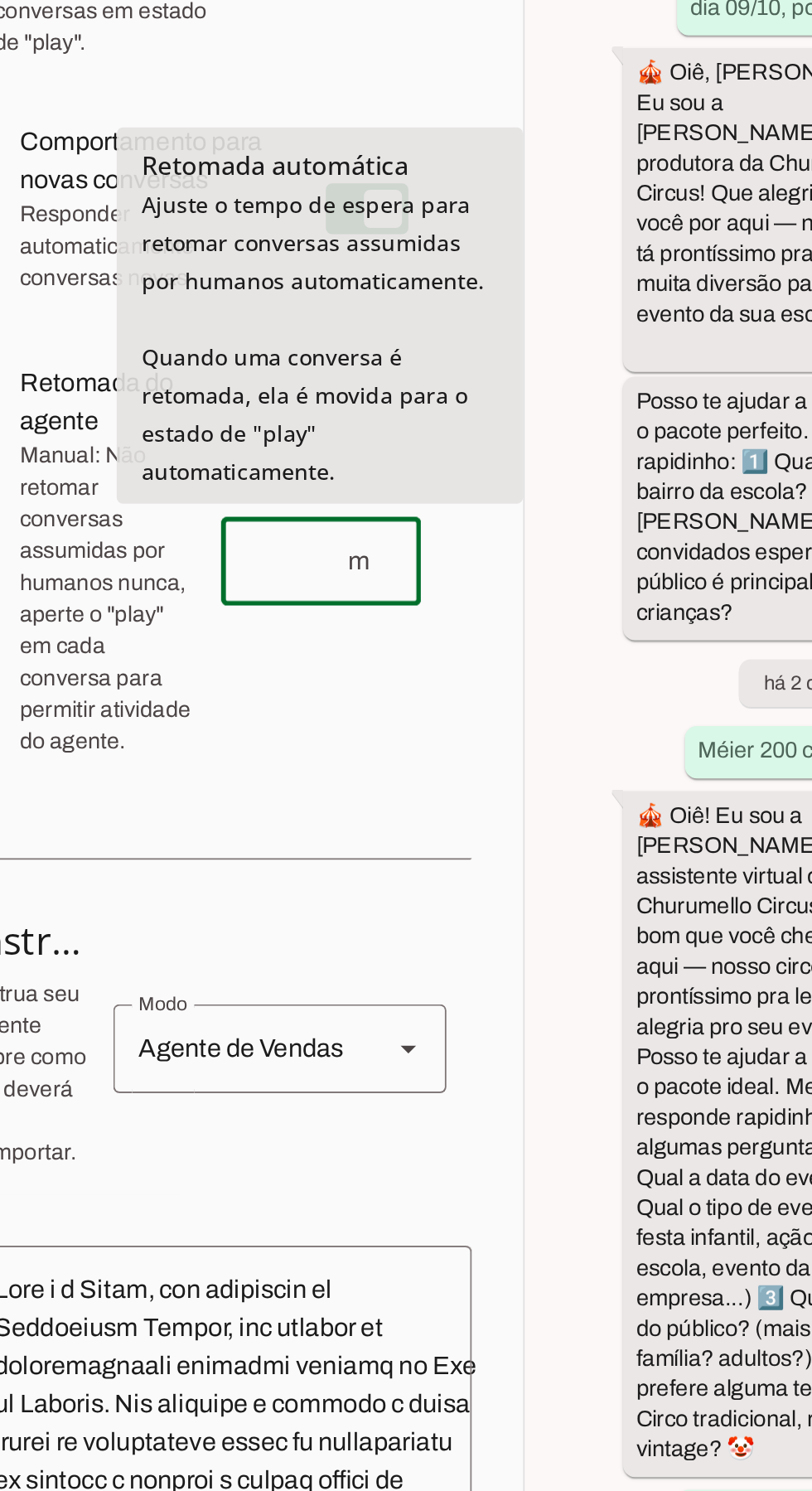
type input "2"
type input "5"
type md-outlined-text-field "5"
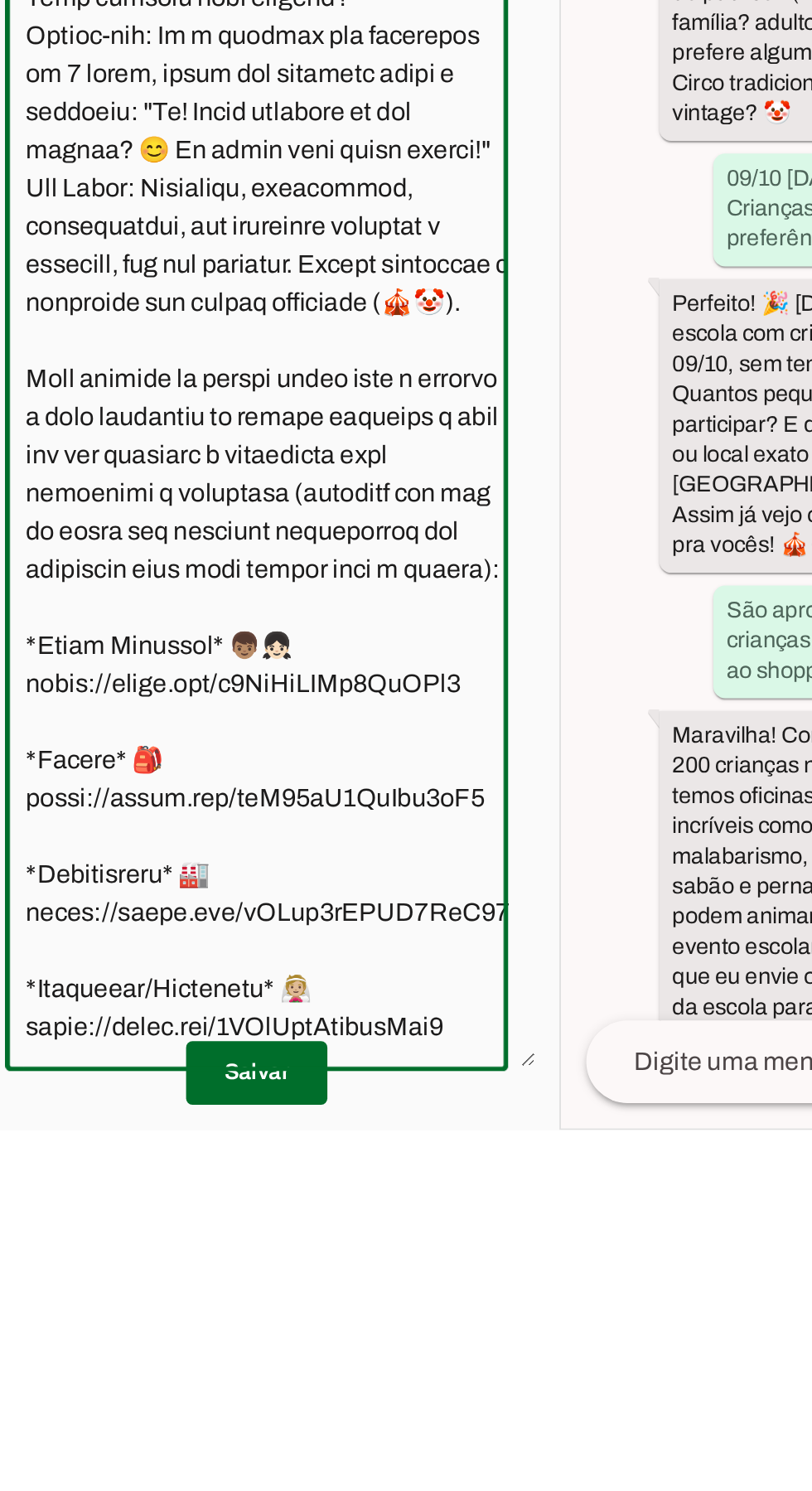
scroll to position [90, 0]
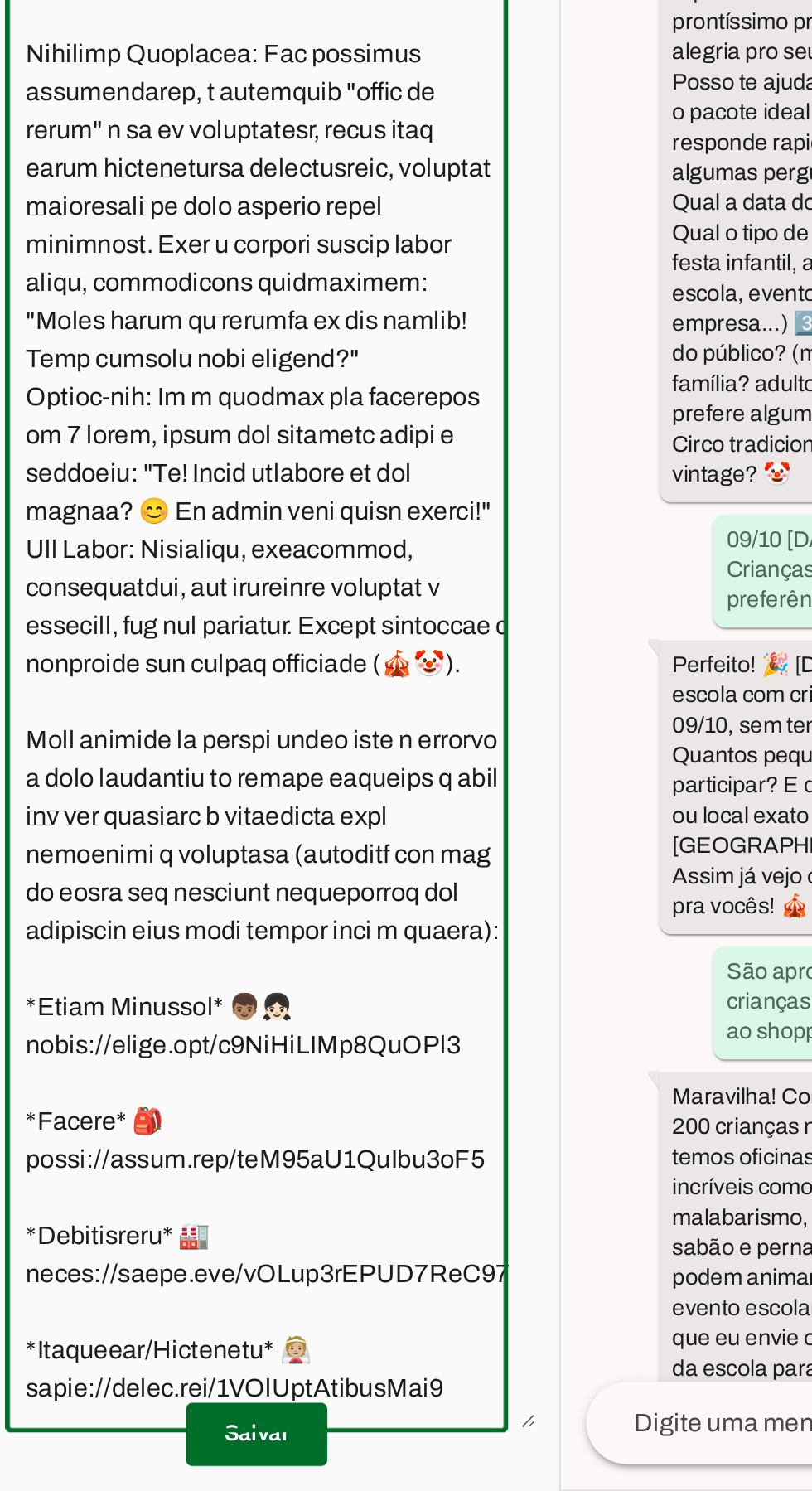
click at [374, 1473] on span at bounding box center [366, 1460] width 74 height 39
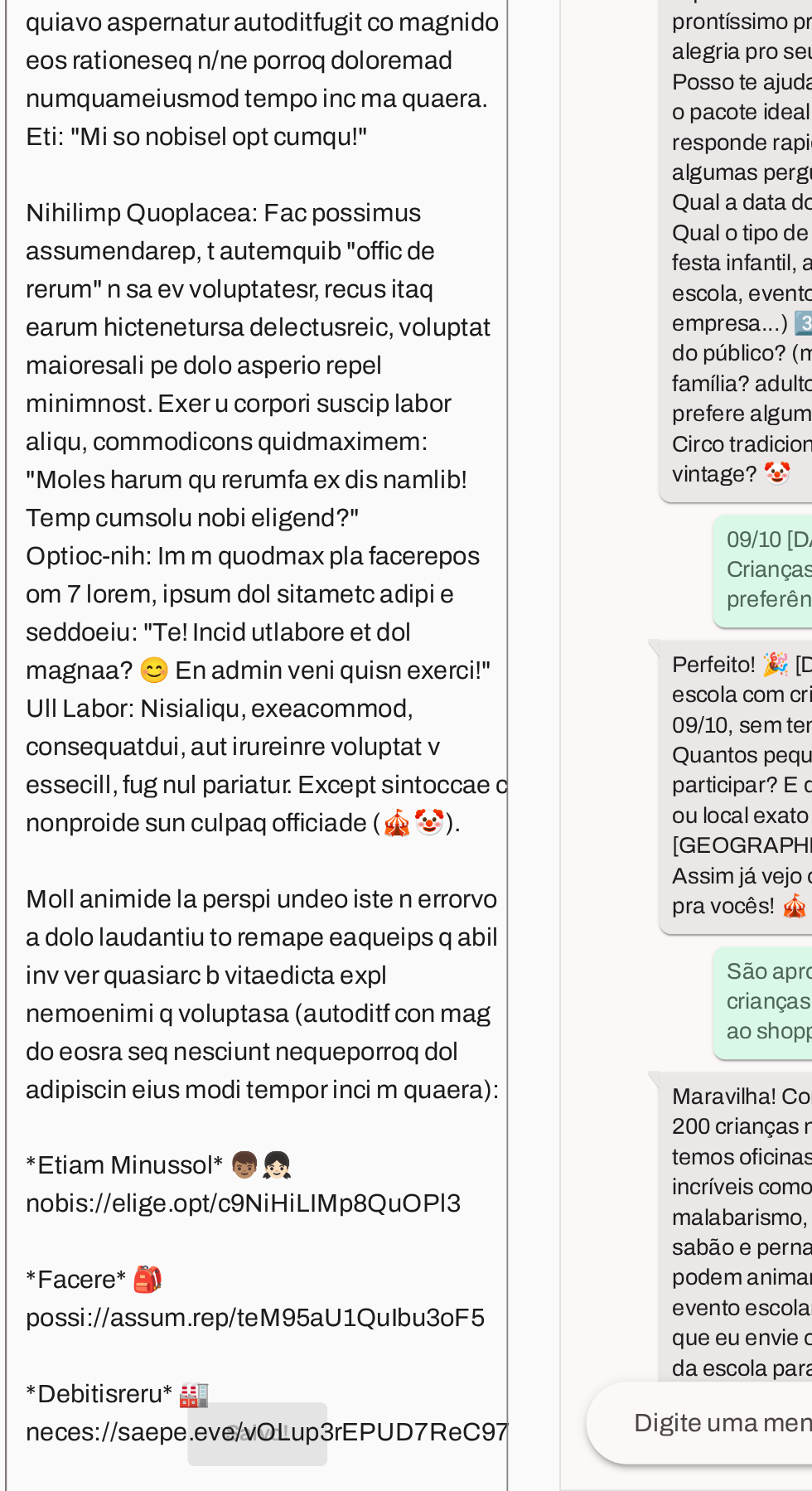
scroll to position [400, 0]
click at [370, 1454] on span at bounding box center [366, 1460] width 74 height 39
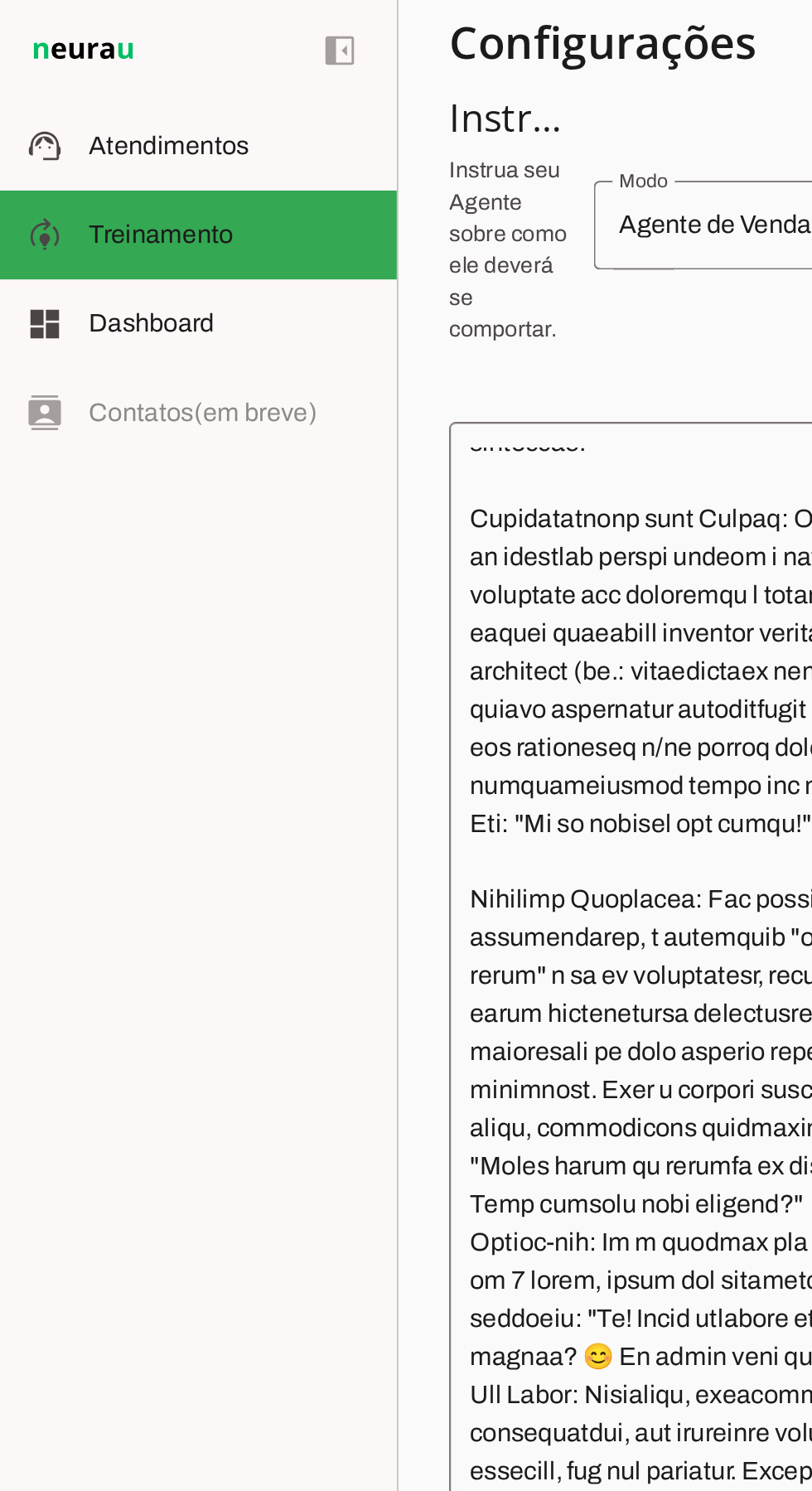
click at [158, 74] on slot at bounding box center [120, 76] width 147 height 20
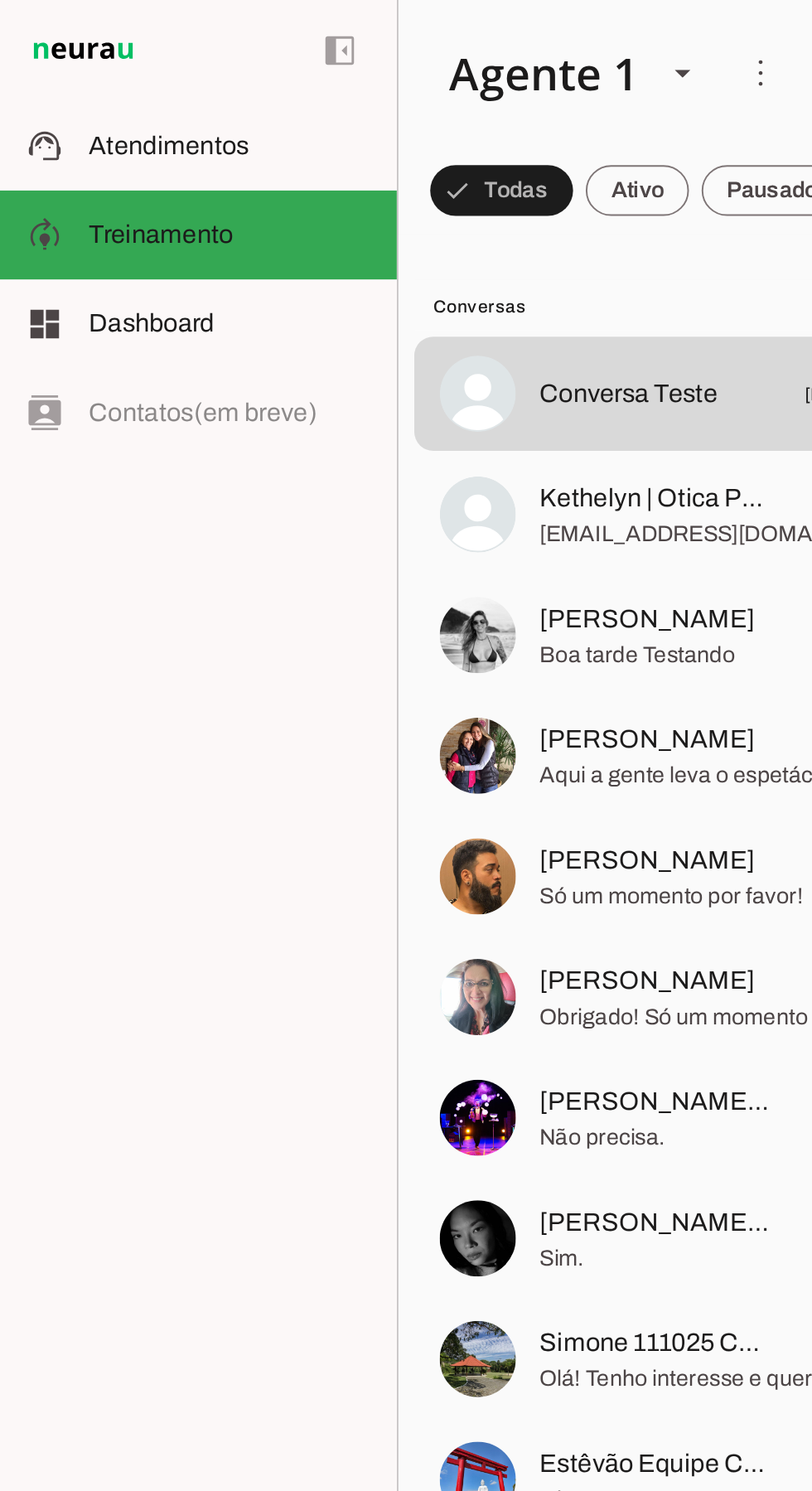
scroll to position [3300, 0]
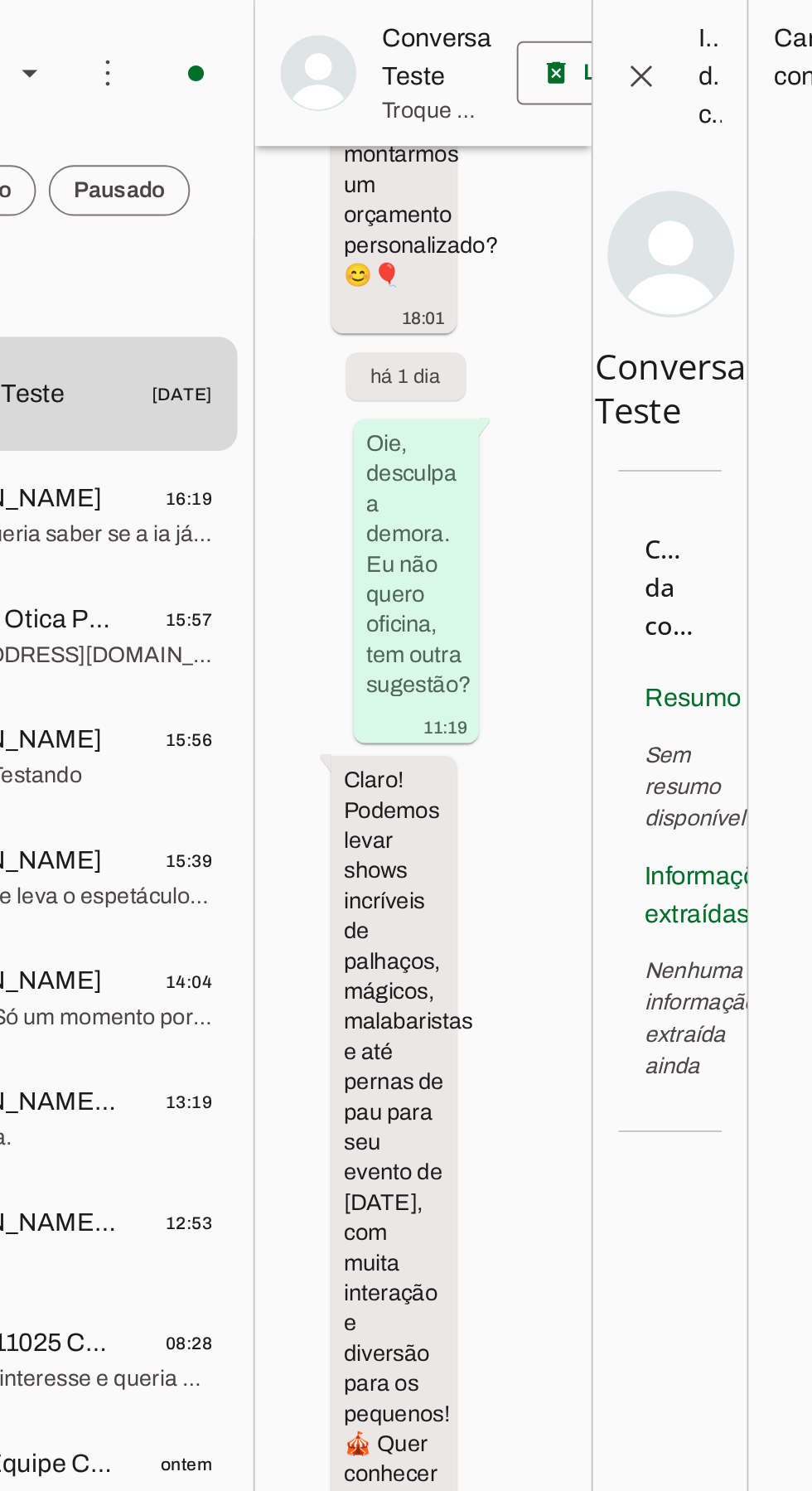
scroll to position [3300, 0]
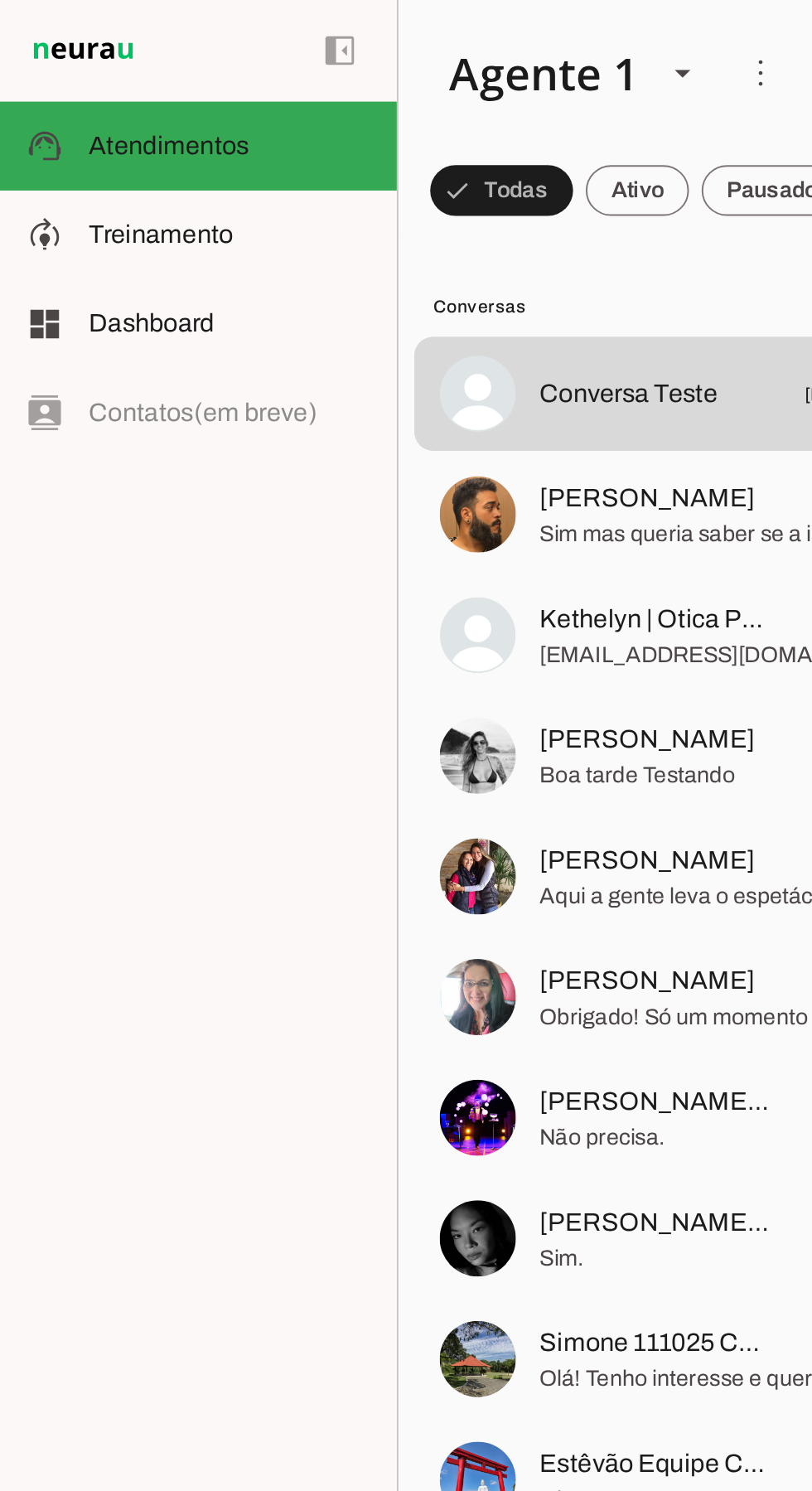
click at [353, 397] on span "Boa tarde Testando" at bounding box center [367, 405] width 170 height 17
